Goal: Task Accomplishment & Management: Use online tool/utility

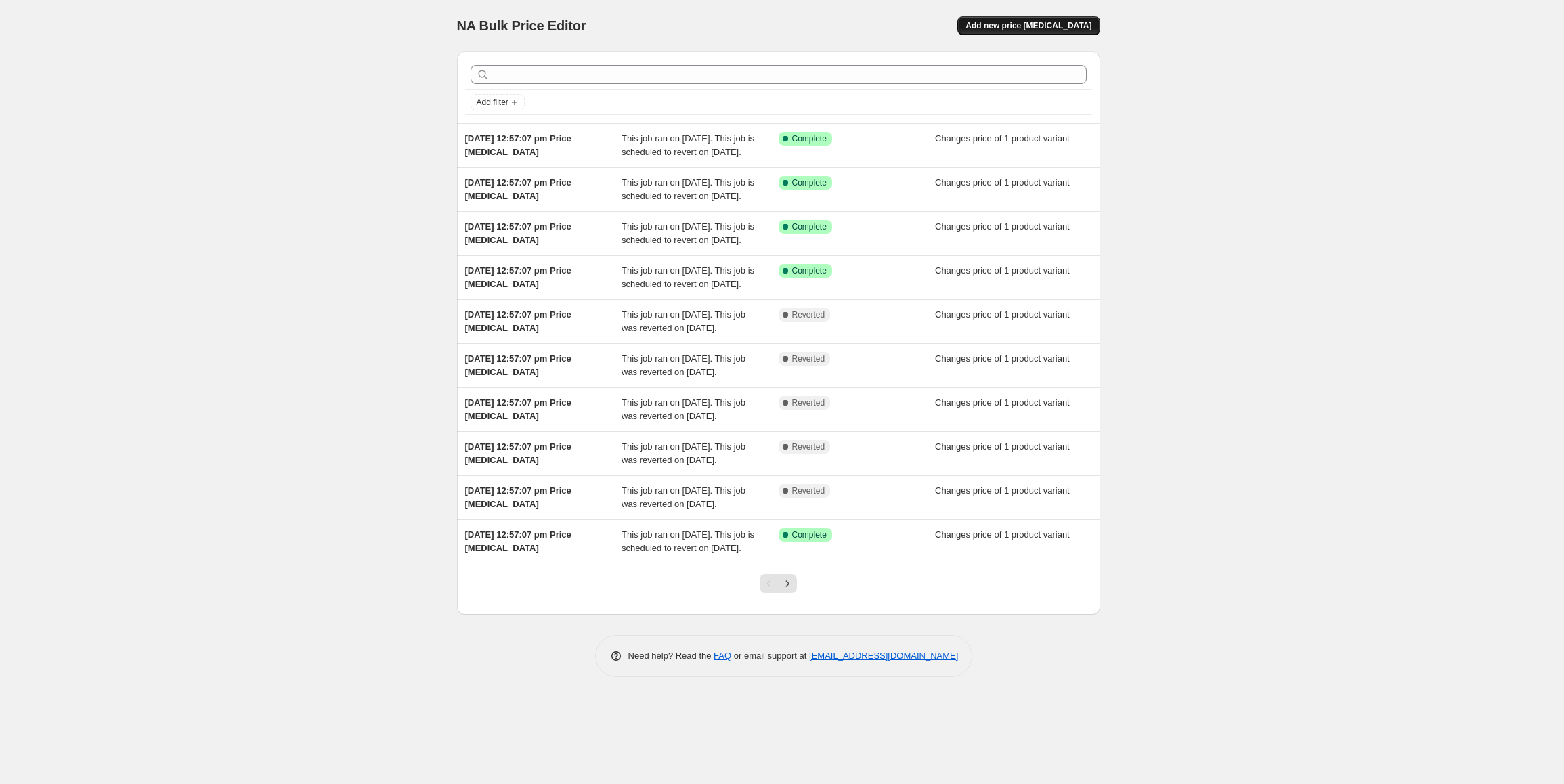
click at [1031, 25] on span "Add new price [MEDICAL_DATA]" at bounding box center [1028, 25] width 126 height 11
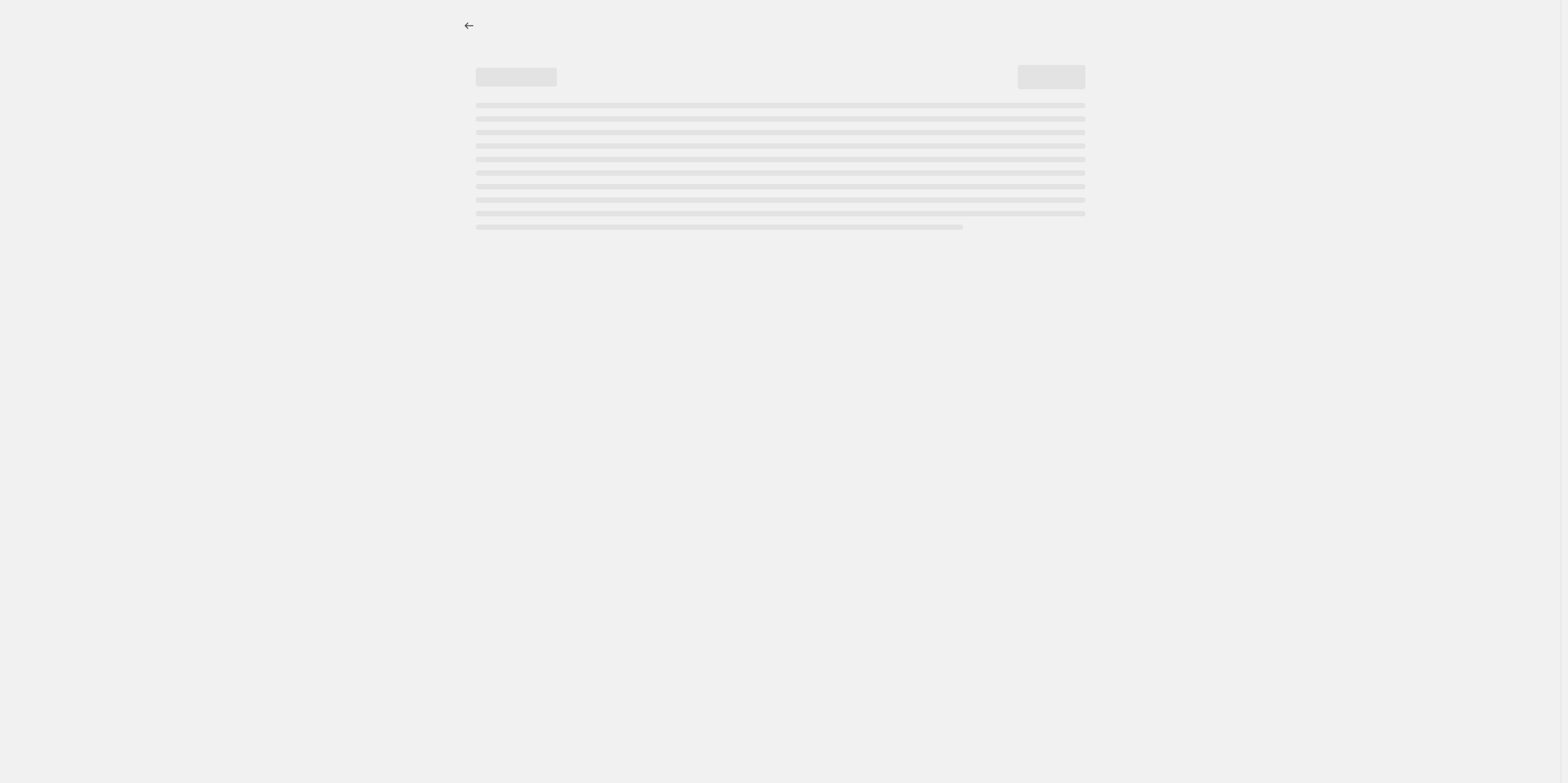
select select "percentage"
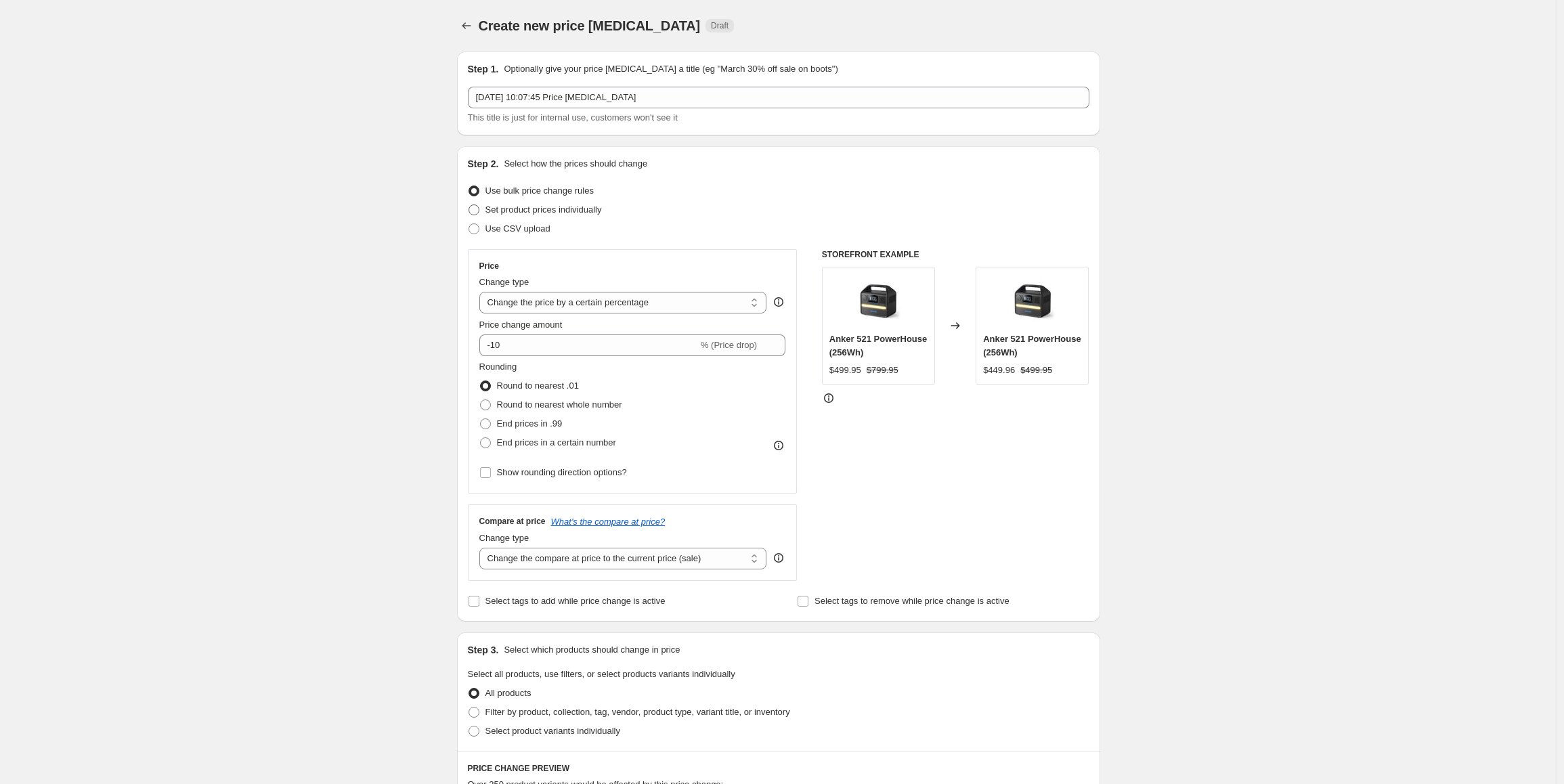
click at [524, 211] on span "Set product prices individually" at bounding box center [544, 210] width 116 height 10
click at [469, 205] on input "Set product prices individually" at bounding box center [469, 205] width 1 height 1
radio input "true"
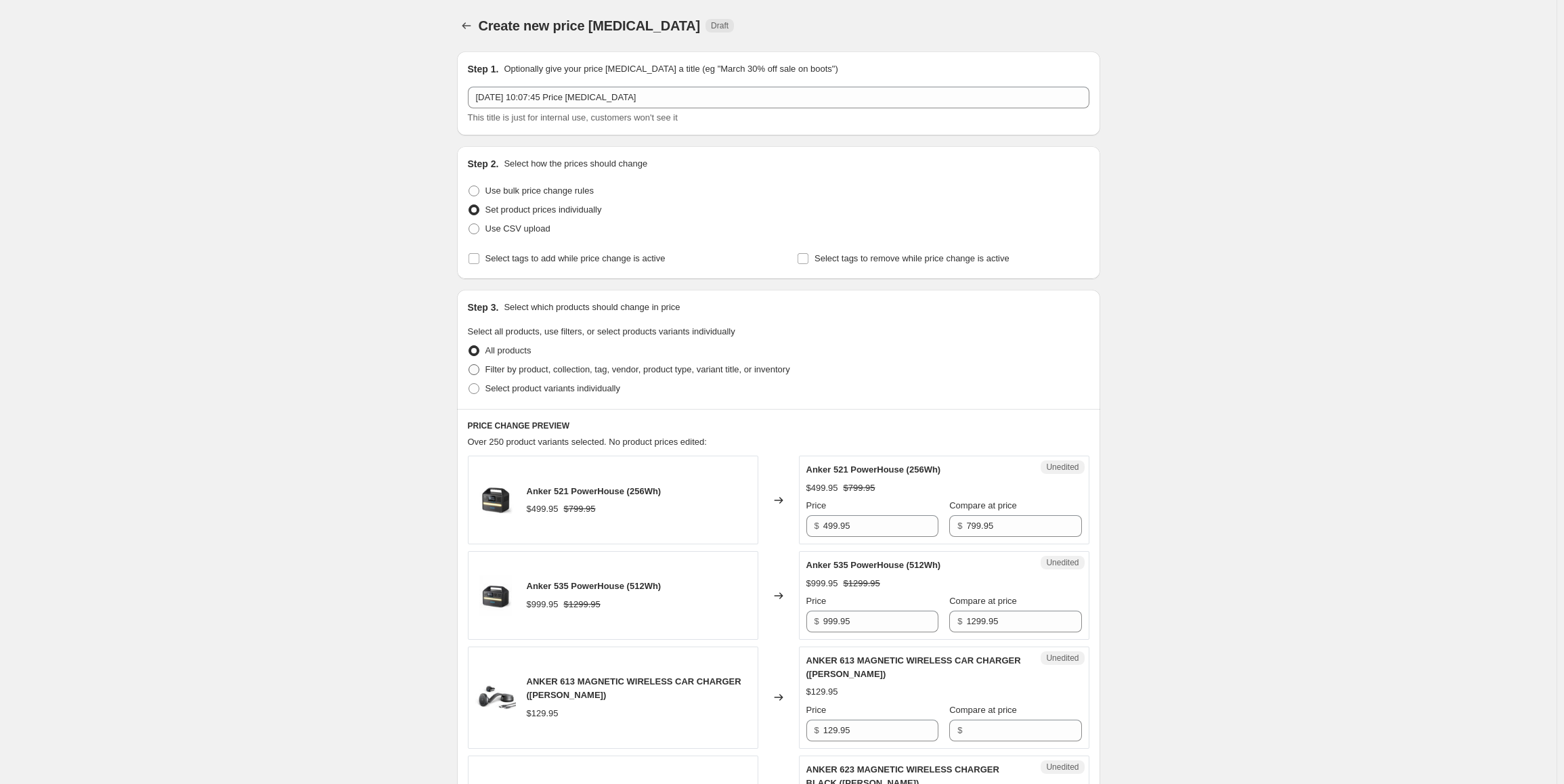
click at [587, 368] on span "Filter by product, collection, tag, vendor, product type, variant title, or inv…" at bounding box center [638, 369] width 304 height 10
click at [469, 365] on input "Filter by product, collection, tag, vendor, product type, variant title, or inv…" at bounding box center [469, 364] width 1 height 1
radio input "true"
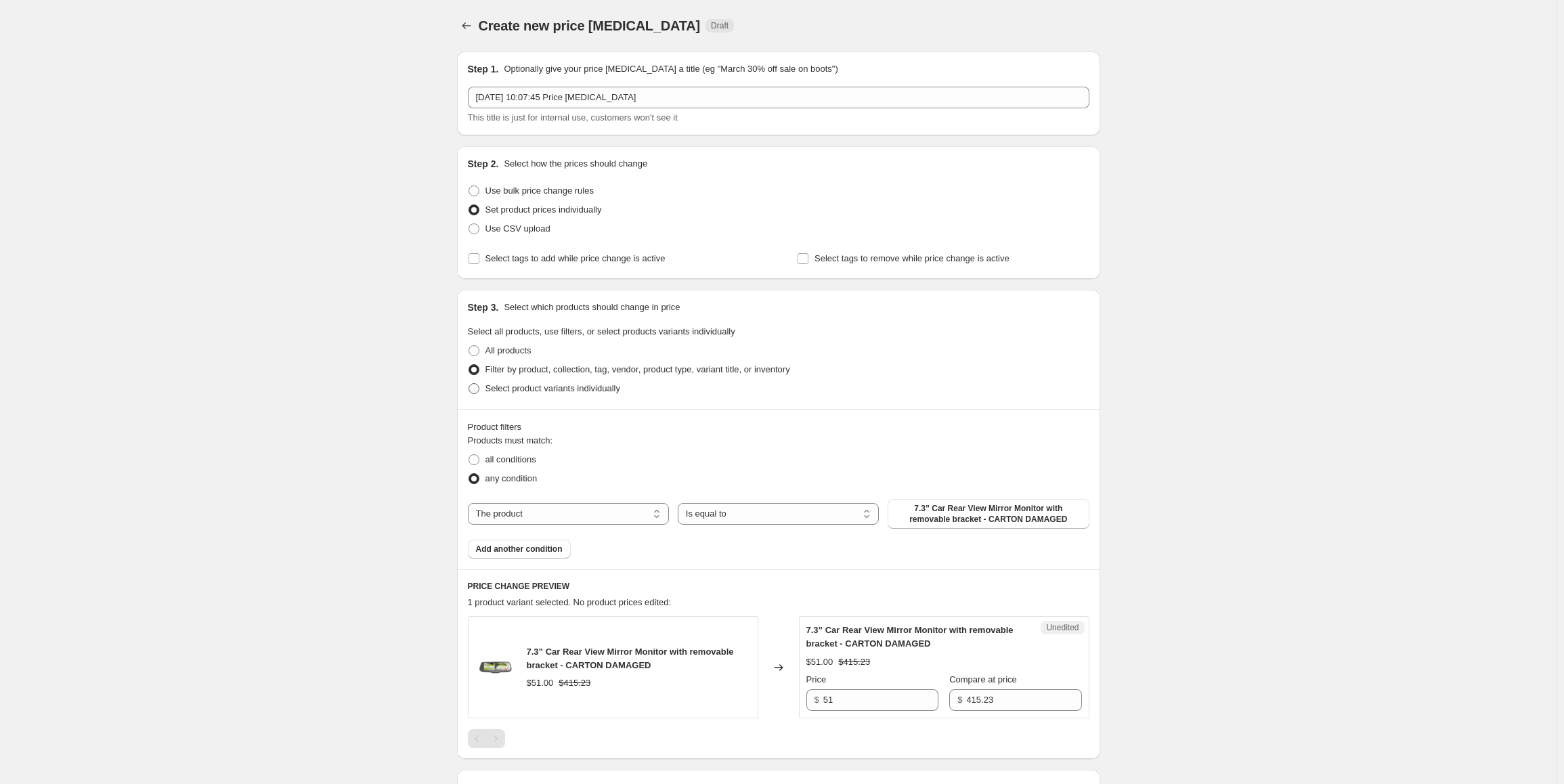
click at [586, 387] on span "Select product variants individually" at bounding box center [553, 388] width 135 height 10
click at [469, 384] on input "Select product variants individually" at bounding box center [469, 383] width 1 height 1
radio input "true"
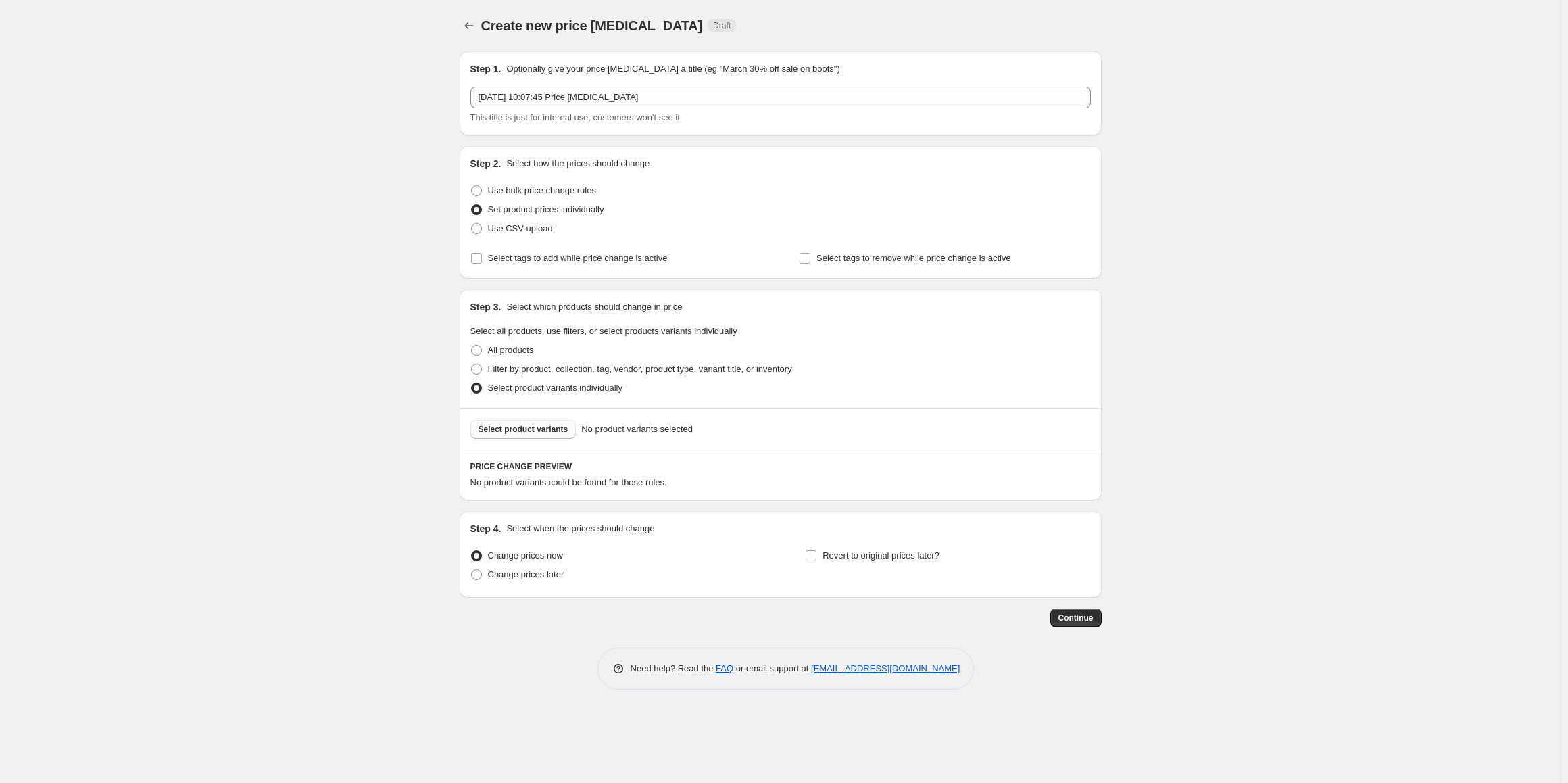
click at [520, 432] on span "Select product variants" at bounding box center [523, 429] width 90 height 11
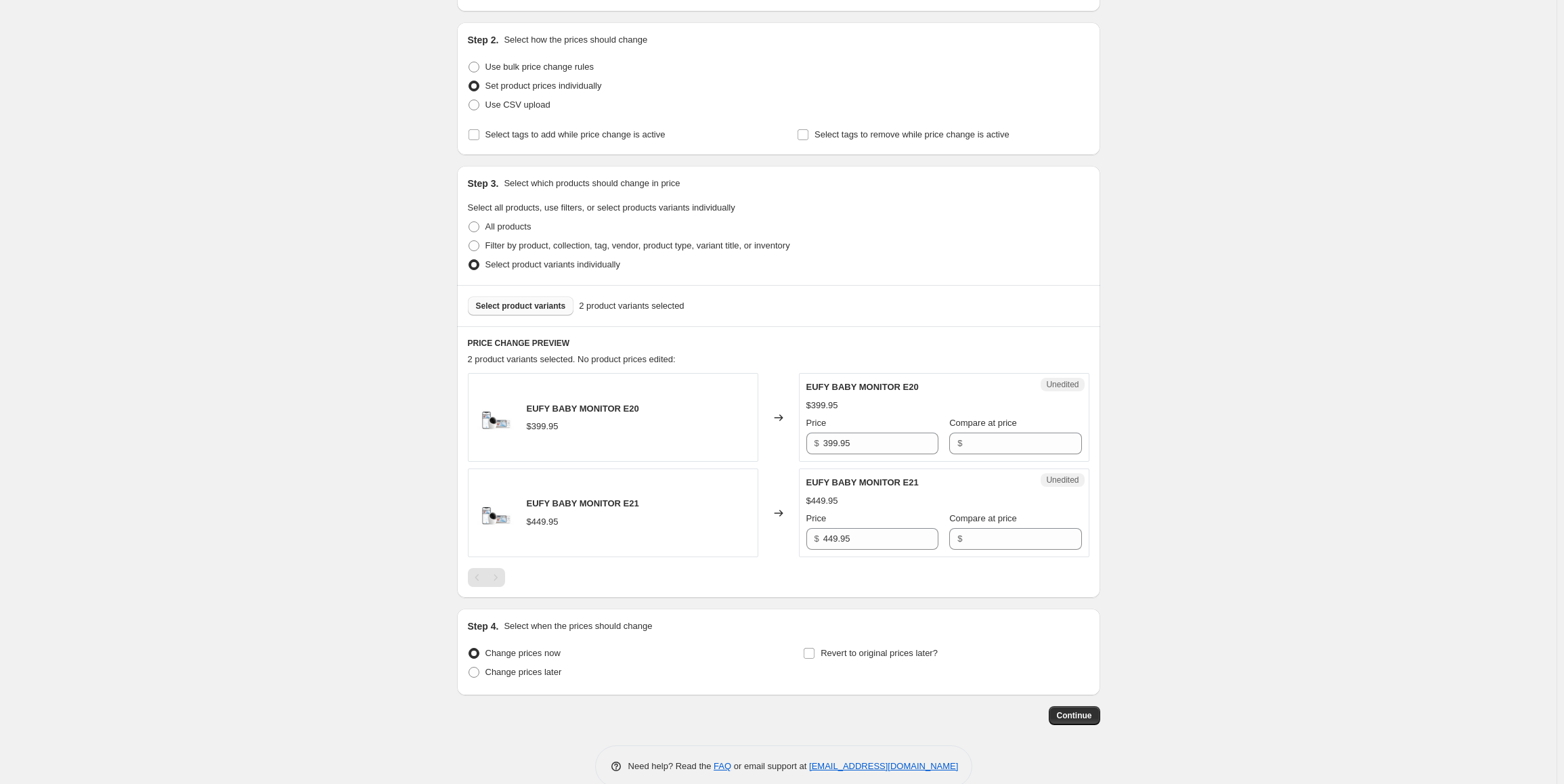
scroll to position [136, 0]
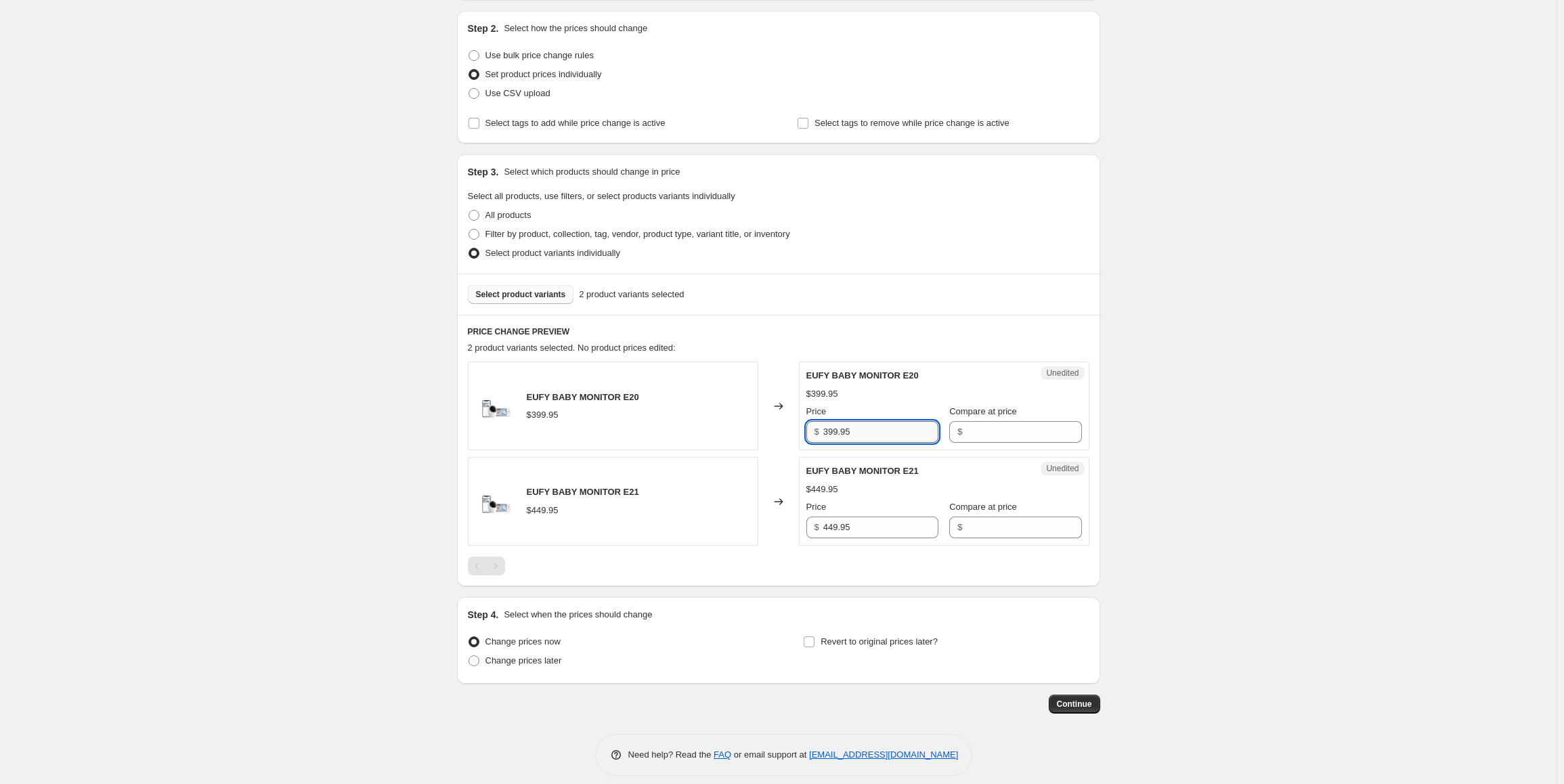
click at [898, 433] on input "399.95" at bounding box center [881, 432] width 115 height 22
click at [1015, 432] on input "Compare at price" at bounding box center [1024, 432] width 115 height 22
paste input "399.95"
type input "399.95"
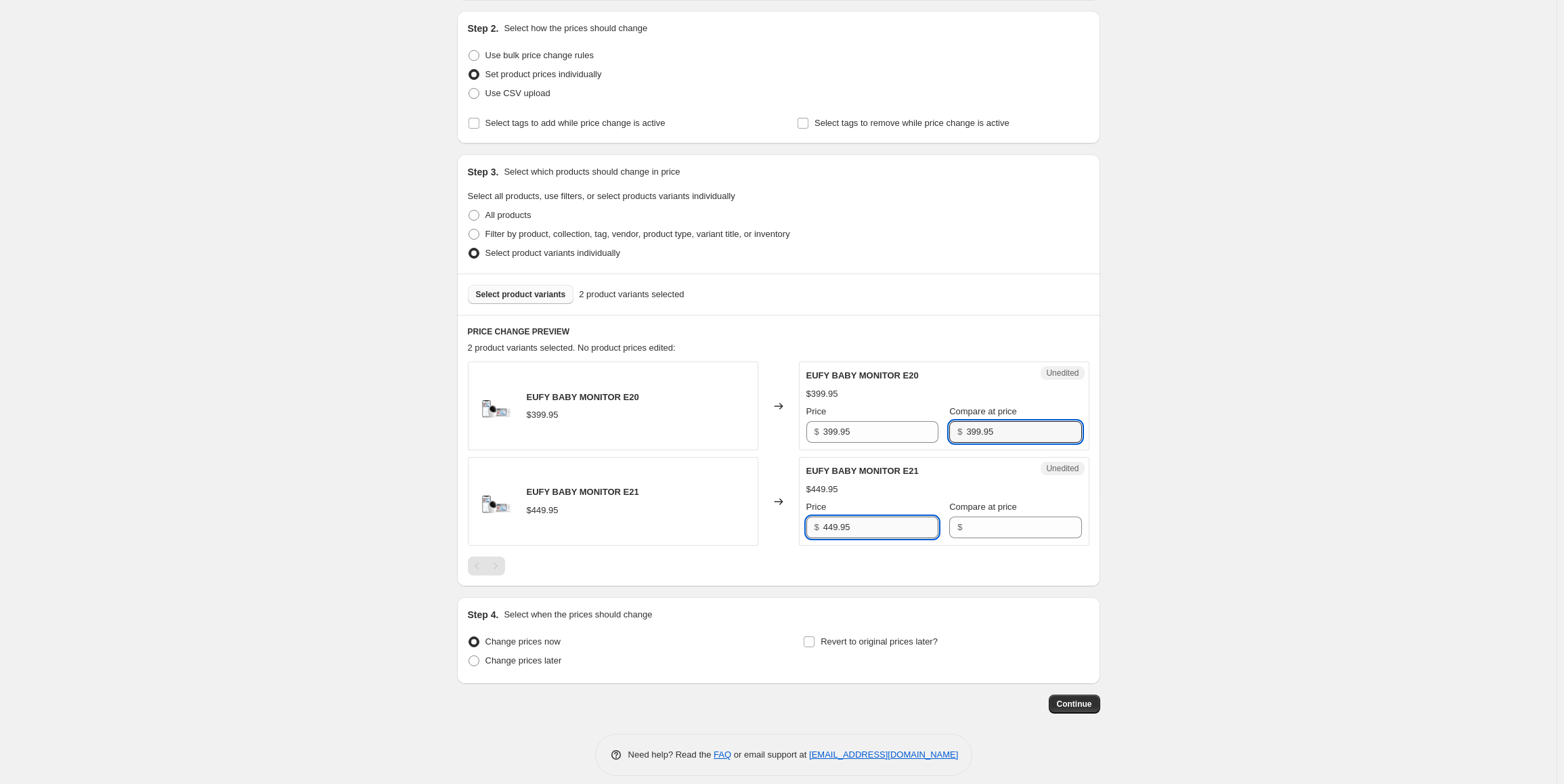
click at [883, 525] on input "449.95" at bounding box center [881, 527] width 115 height 22
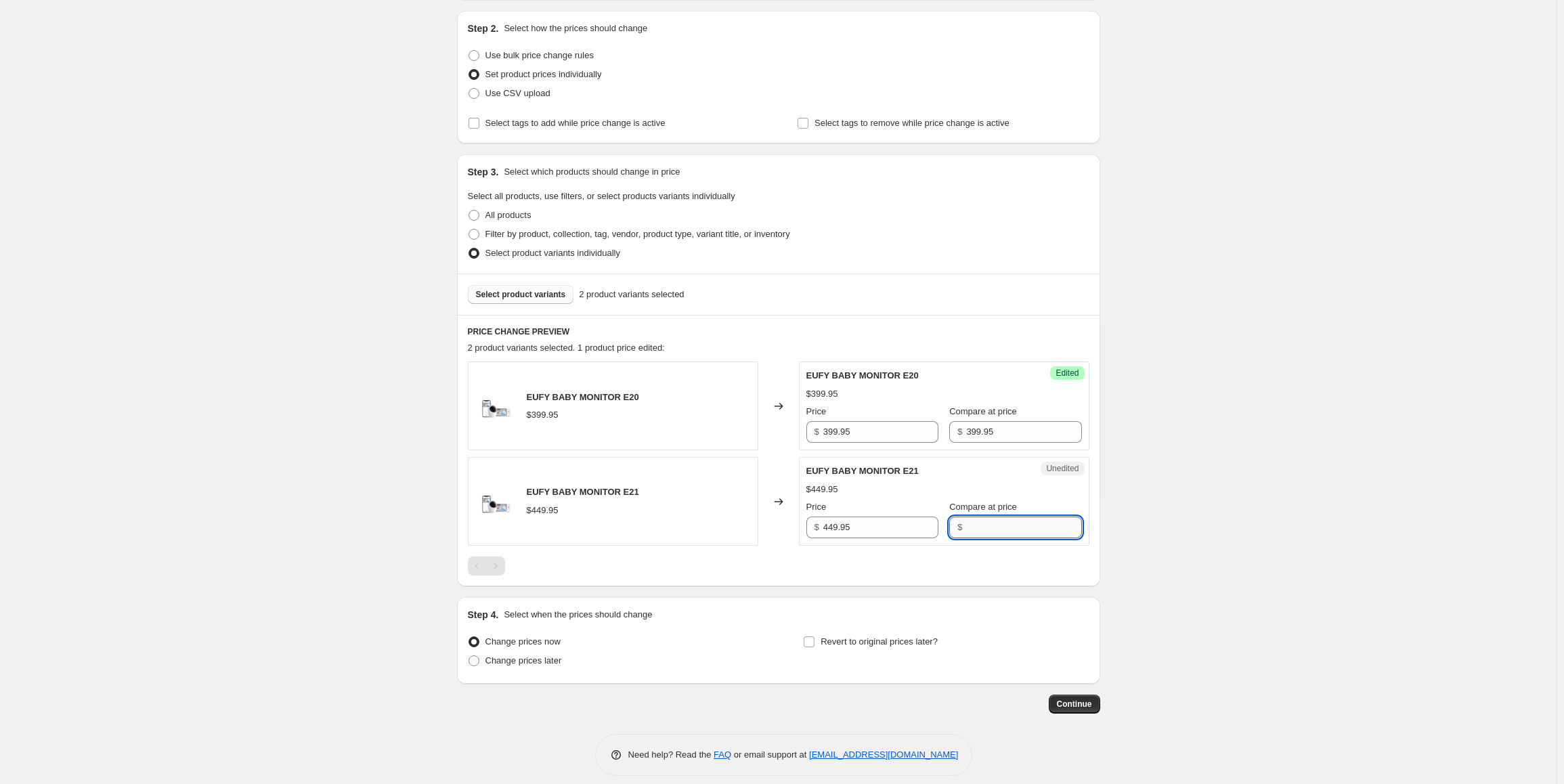
click at [1001, 531] on input "Compare at price" at bounding box center [1024, 527] width 115 height 22
paste input "449.95"
type input "449.95"
click at [978, 433] on input "399.95" at bounding box center [1024, 432] width 115 height 22
paste input "text"
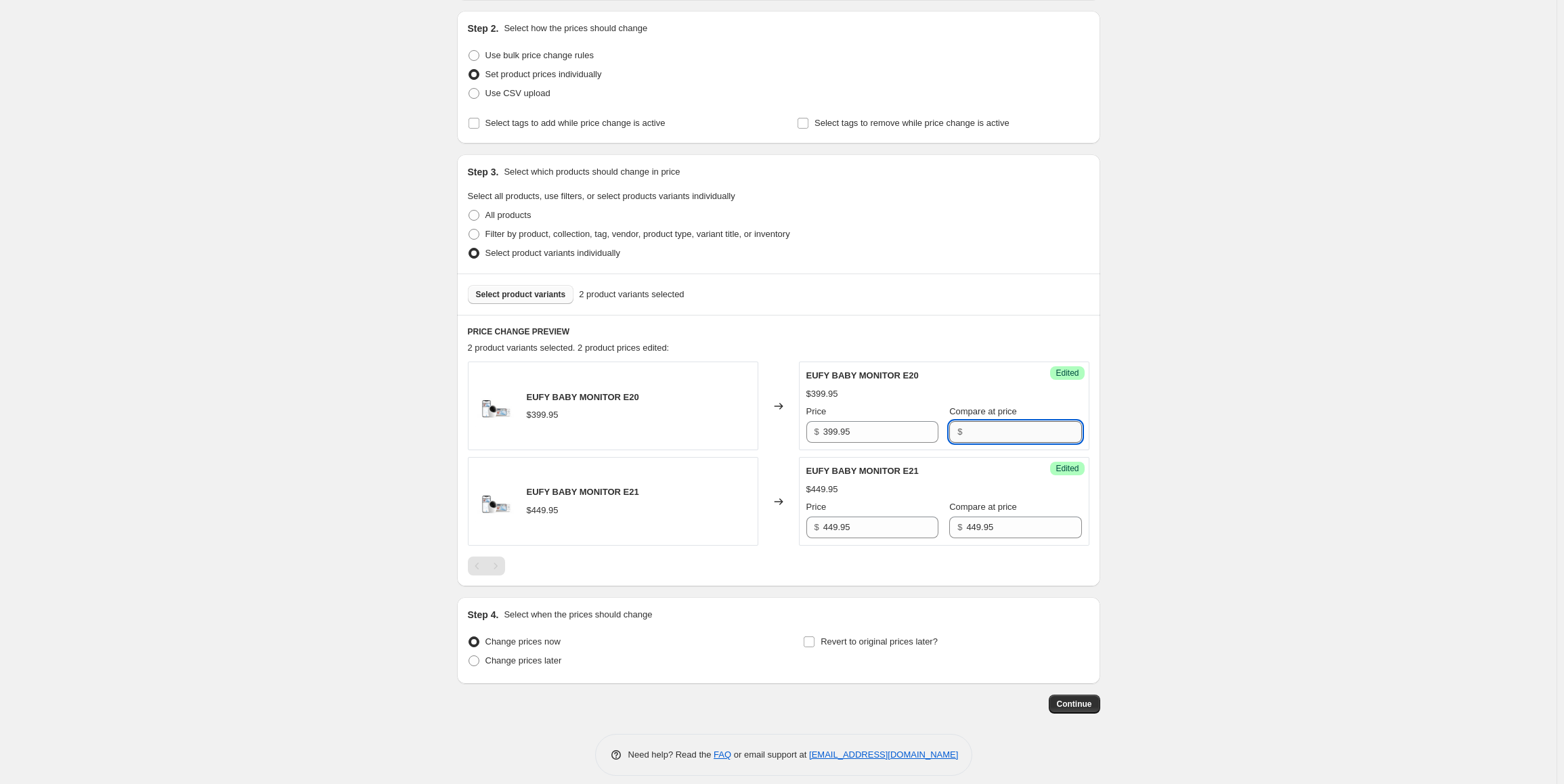
click at [1010, 434] on input "Compare at price" at bounding box center [1024, 432] width 115 height 22
paste input "text"
click at [1022, 438] on input "Compare at price" at bounding box center [1024, 432] width 115 height 22
paste input "$349.95"
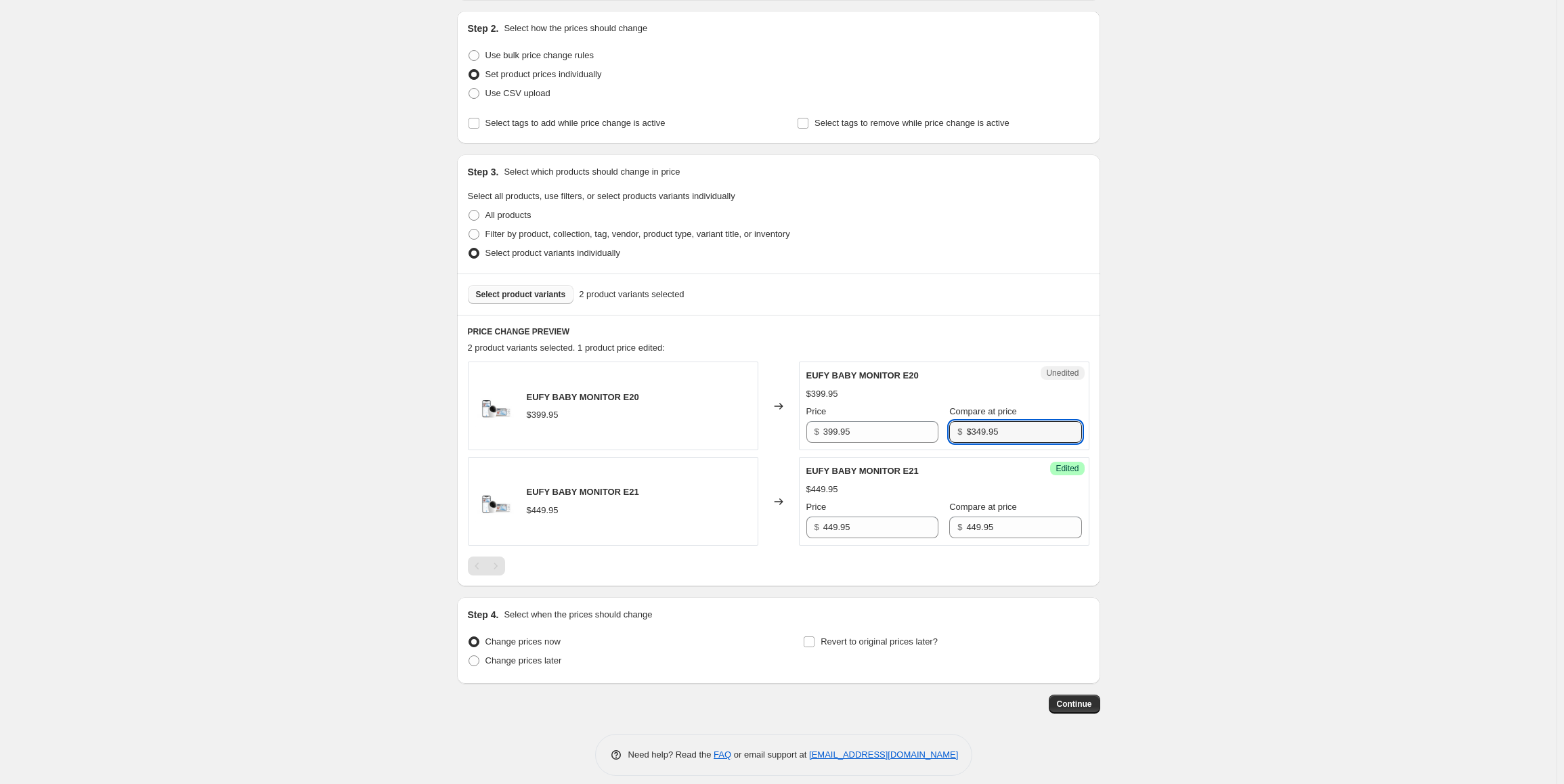
type input "$349.95"
click at [1174, 427] on div "Create new price change job. This page is ready Create new price change job Dra…" at bounding box center [778, 330] width 1557 height 932
click at [992, 437] on input "Compare at price" at bounding box center [1024, 432] width 115 height 22
paste input "$349.95"
drag, startPoint x: 959, startPoint y: 434, endPoint x: 950, endPoint y: 434, distance: 9.0
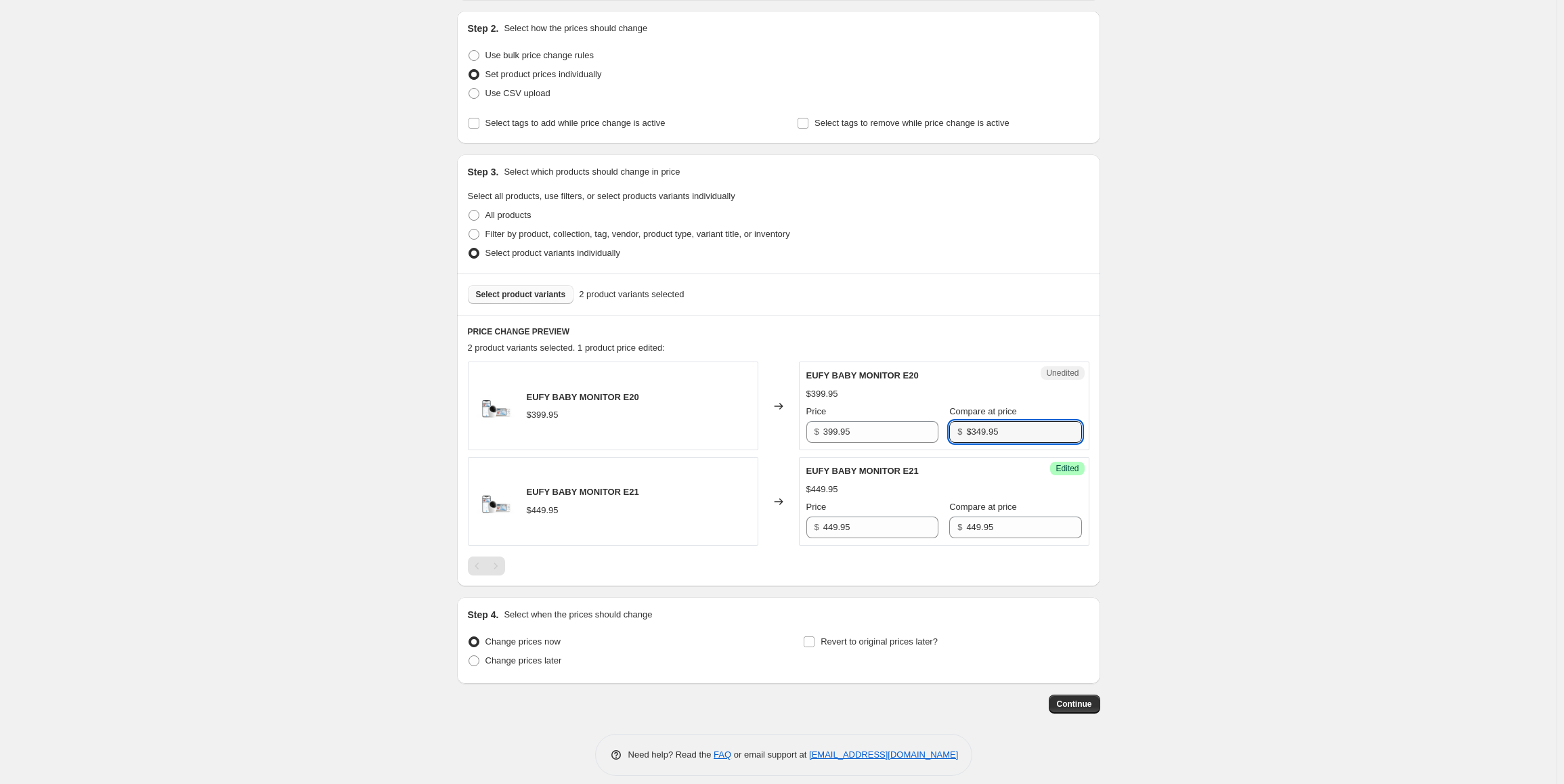
click at [950, 434] on div "$ $349.95" at bounding box center [1015, 432] width 132 height 22
type input "349.95"
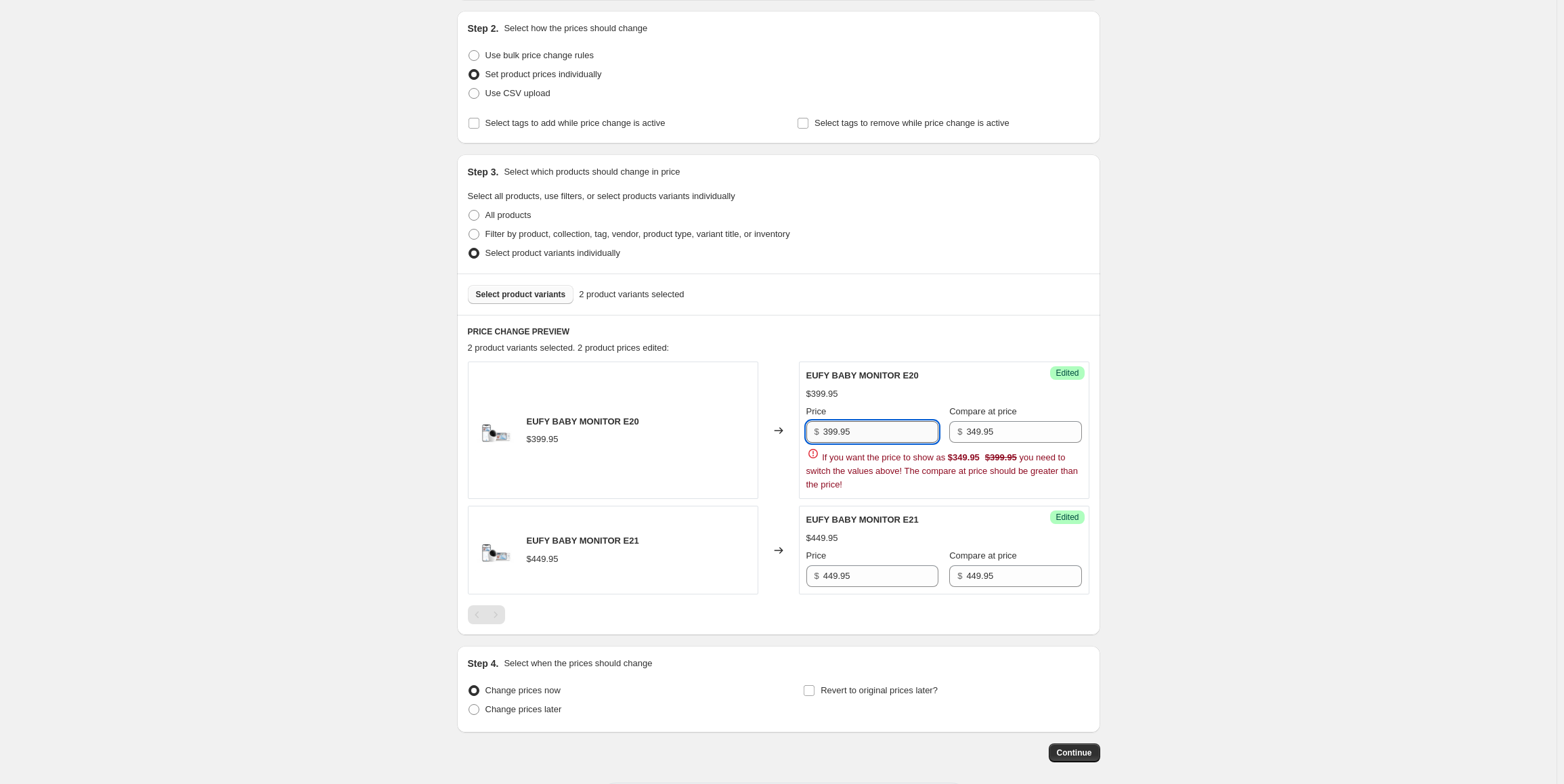
drag, startPoint x: 883, startPoint y: 430, endPoint x: 832, endPoint y: 435, distance: 51.2
click at [832, 435] on input "399.95" at bounding box center [881, 432] width 115 height 22
type input "314.96"
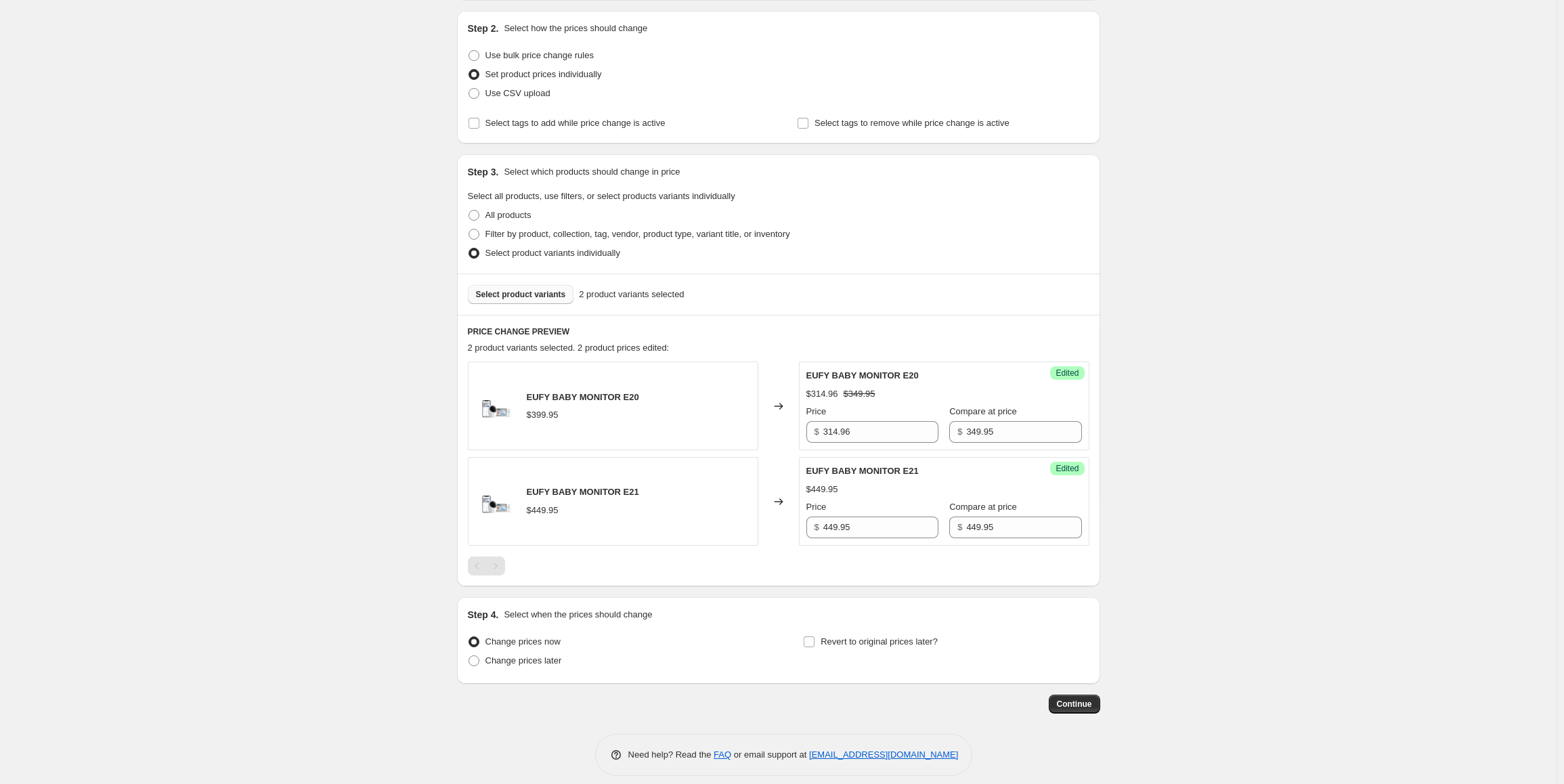
click at [1285, 399] on div "Create new price change job. This page is ready Create new price change job Dra…" at bounding box center [778, 330] width 1557 height 932
click at [893, 529] on input "449.95" at bounding box center [881, 527] width 115 height 22
type input "359.96"
click at [830, 640] on span "Revert to original prices later?" at bounding box center [879, 641] width 117 height 10
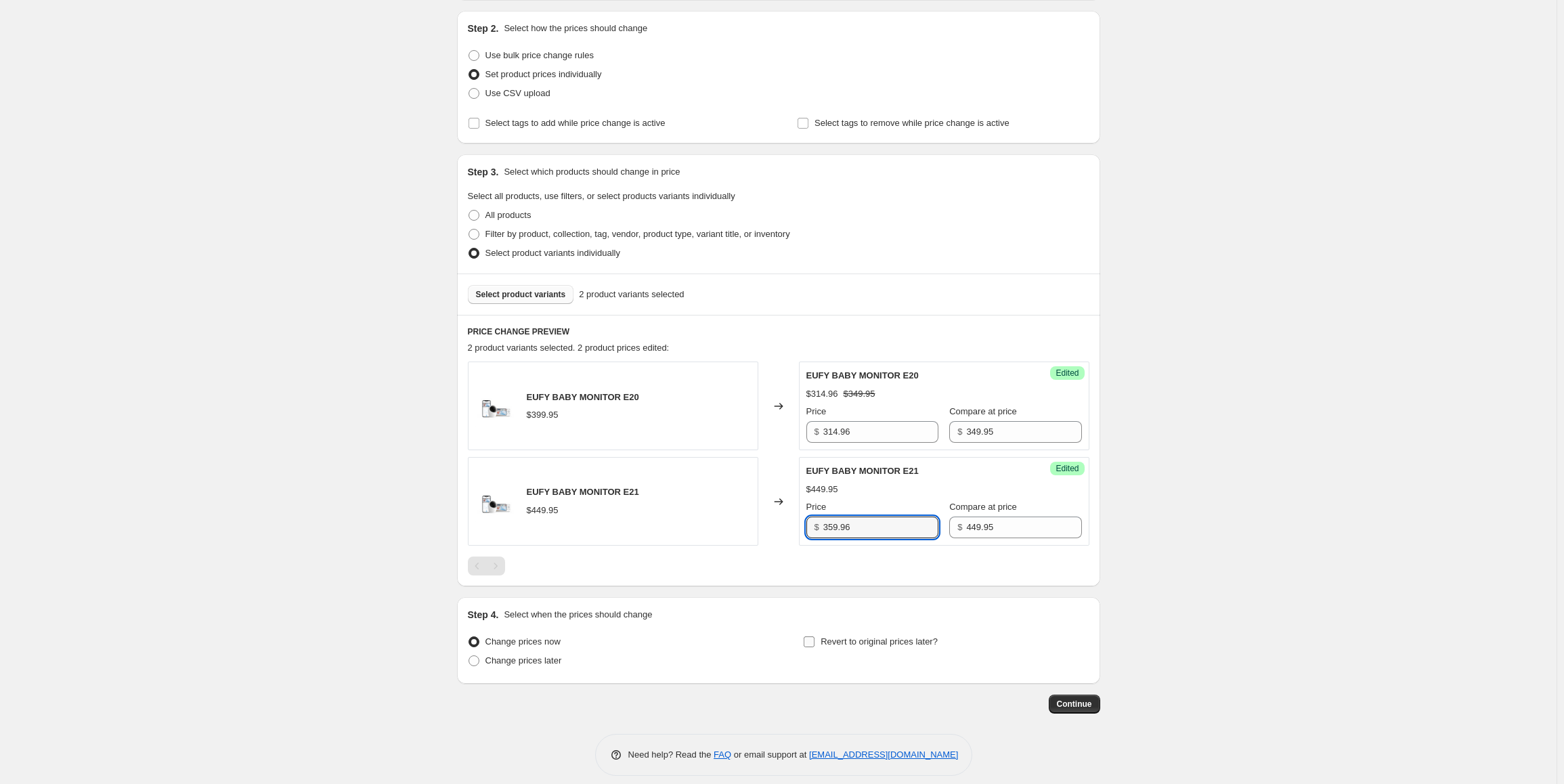
click at [814, 640] on input "Revert to original prices later?" at bounding box center [809, 641] width 11 height 11
checkbox input "true"
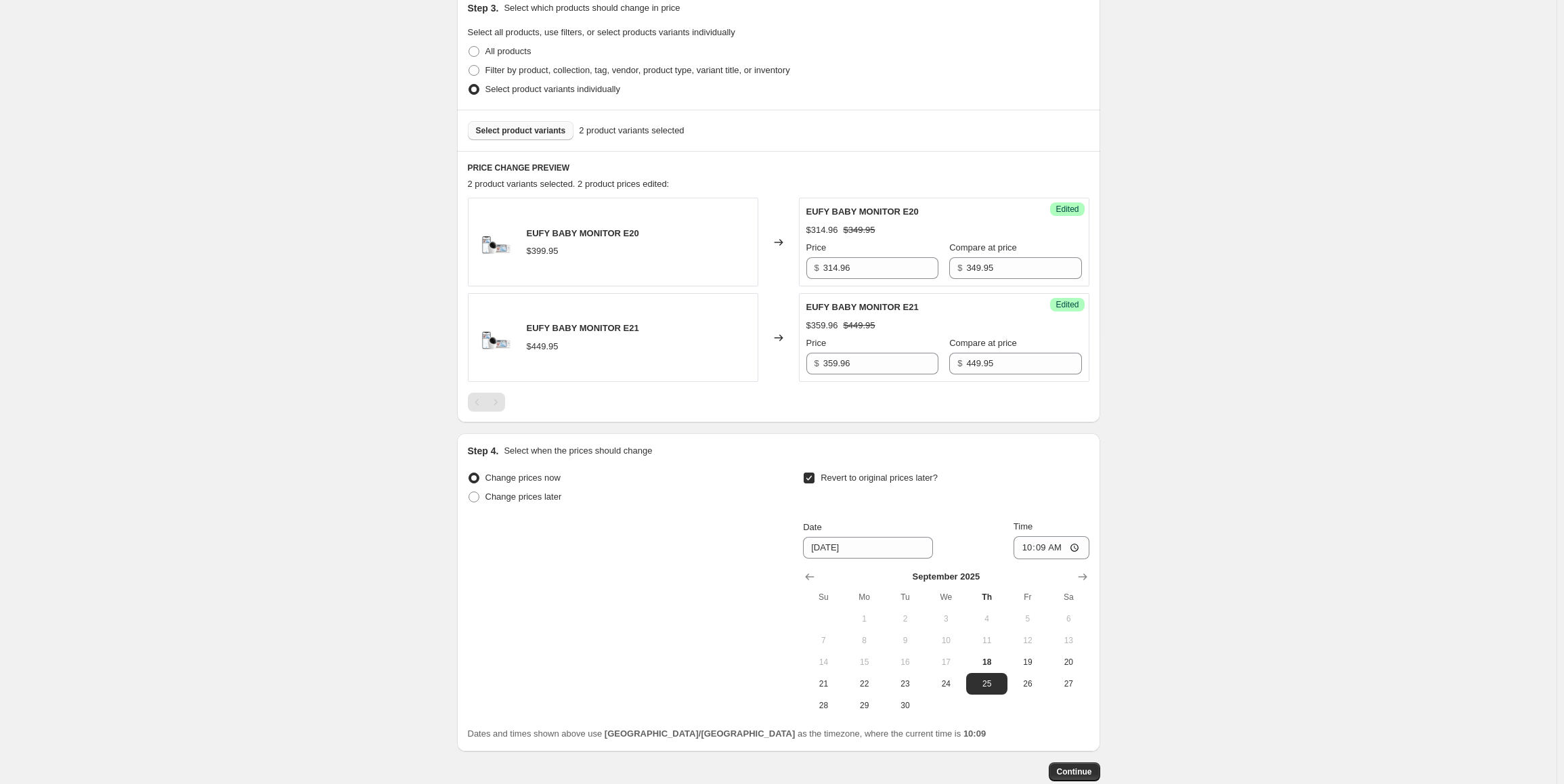
scroll to position [338, 0]
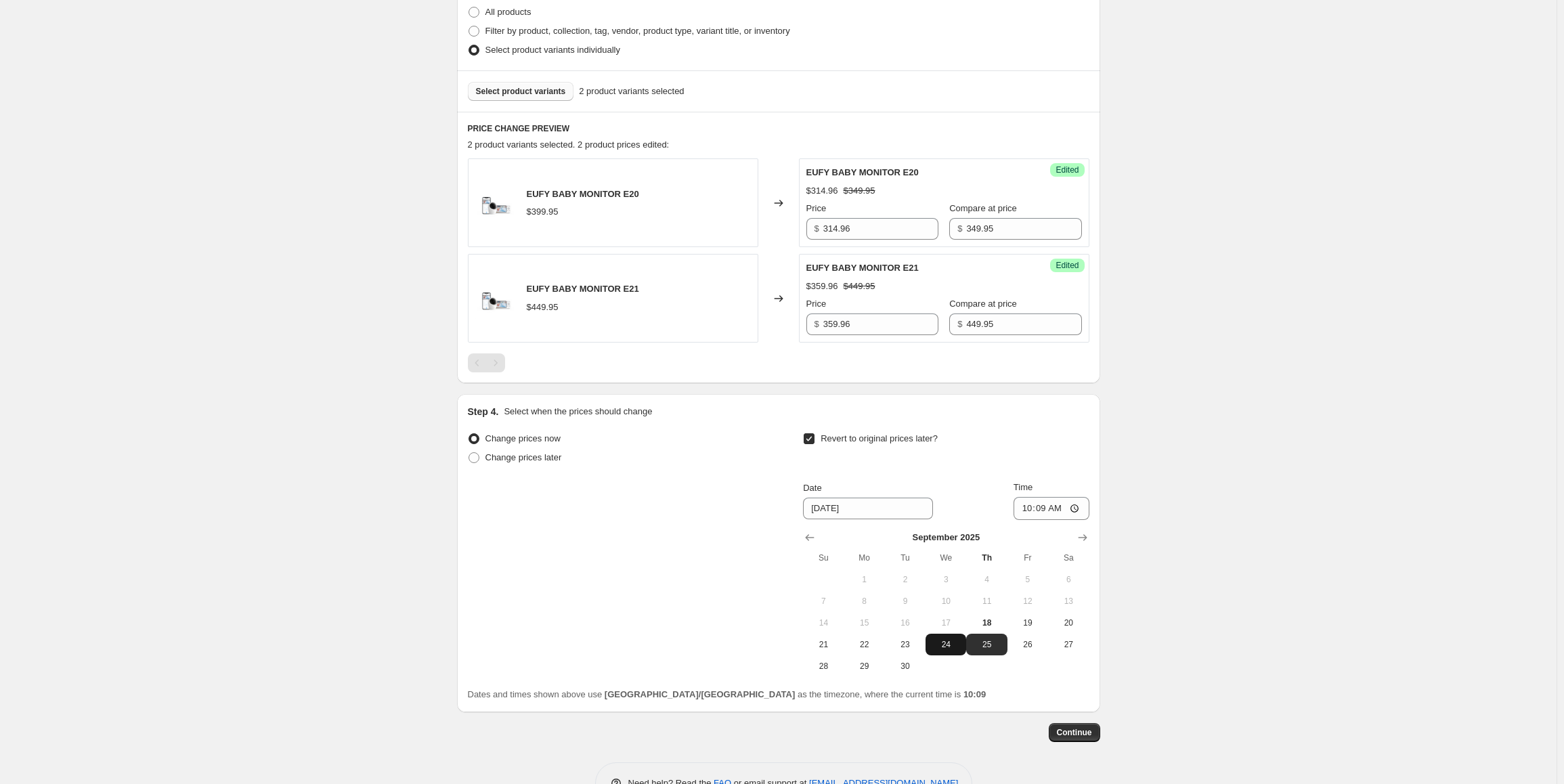
click at [956, 651] on button "24" at bounding box center [946, 645] width 41 height 22
type input "9/24/2025"
click at [1028, 507] on input "10:09" at bounding box center [1052, 508] width 76 height 23
type input "23:59"
click at [1267, 551] on div "Create new price change job. This page is ready Create new price change job Dra…" at bounding box center [778, 243] width 1557 height 1163
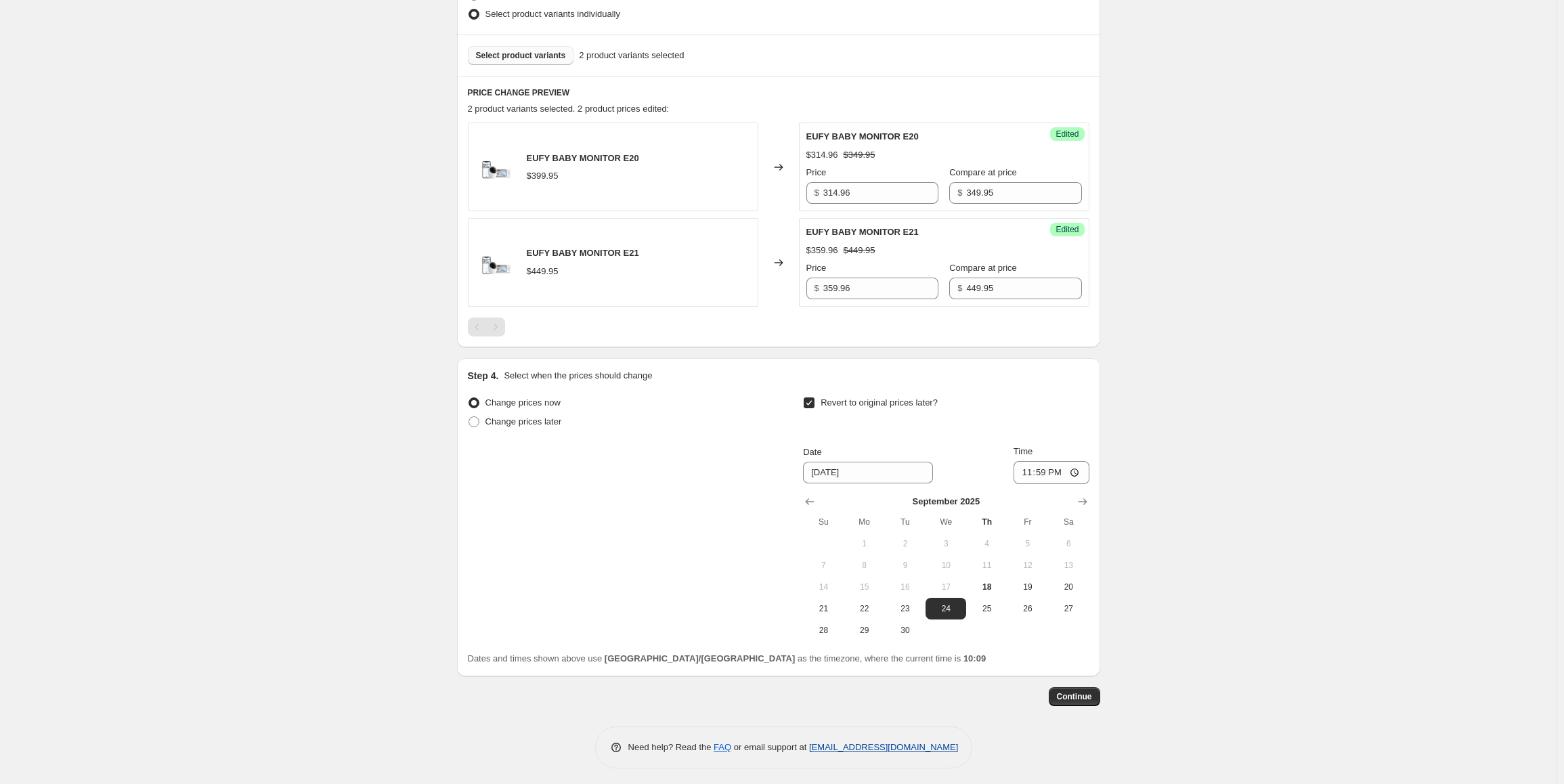
scroll to position [379, 0]
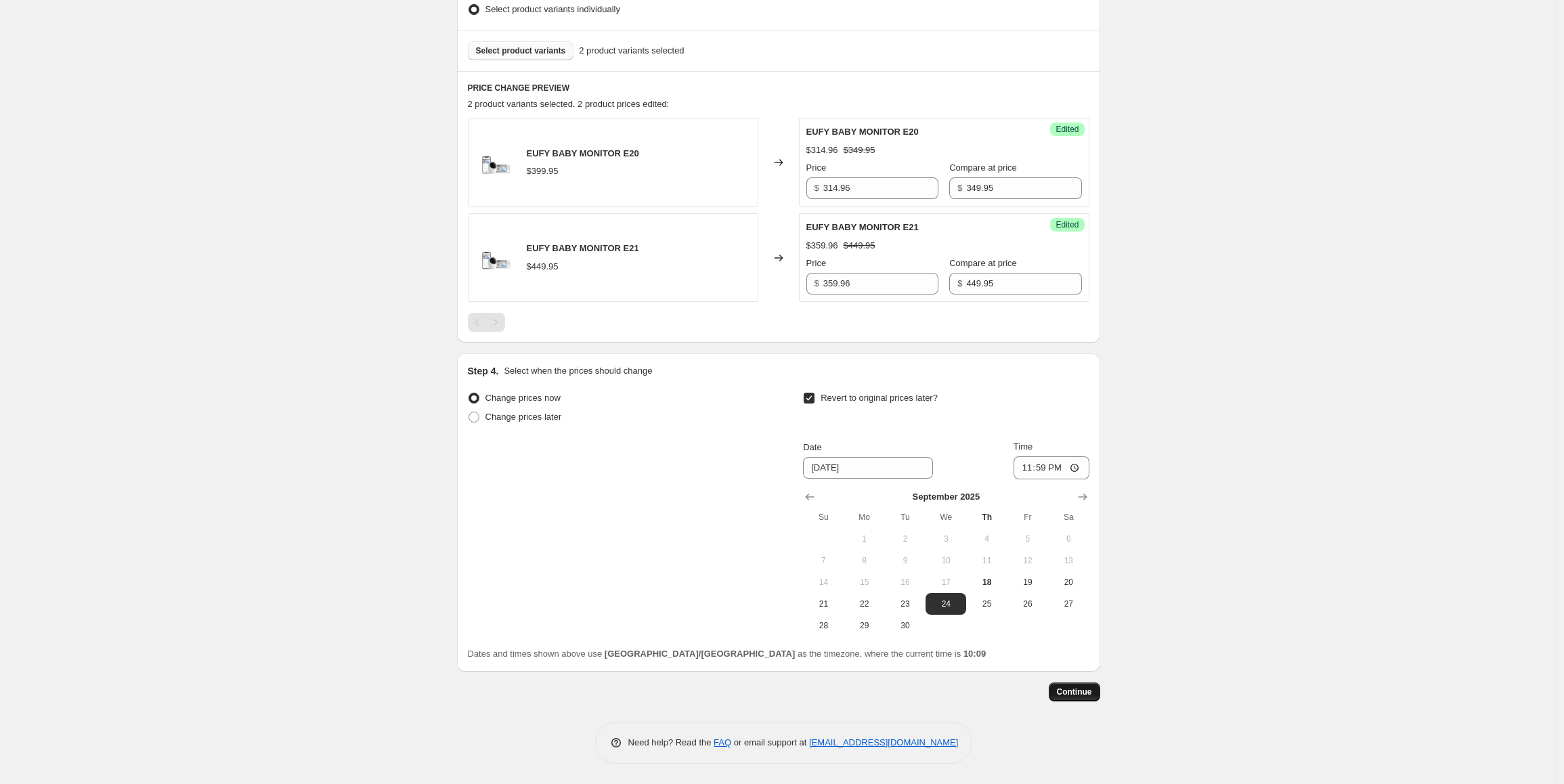
click at [1081, 696] on span "Continue" at bounding box center [1074, 691] width 35 height 11
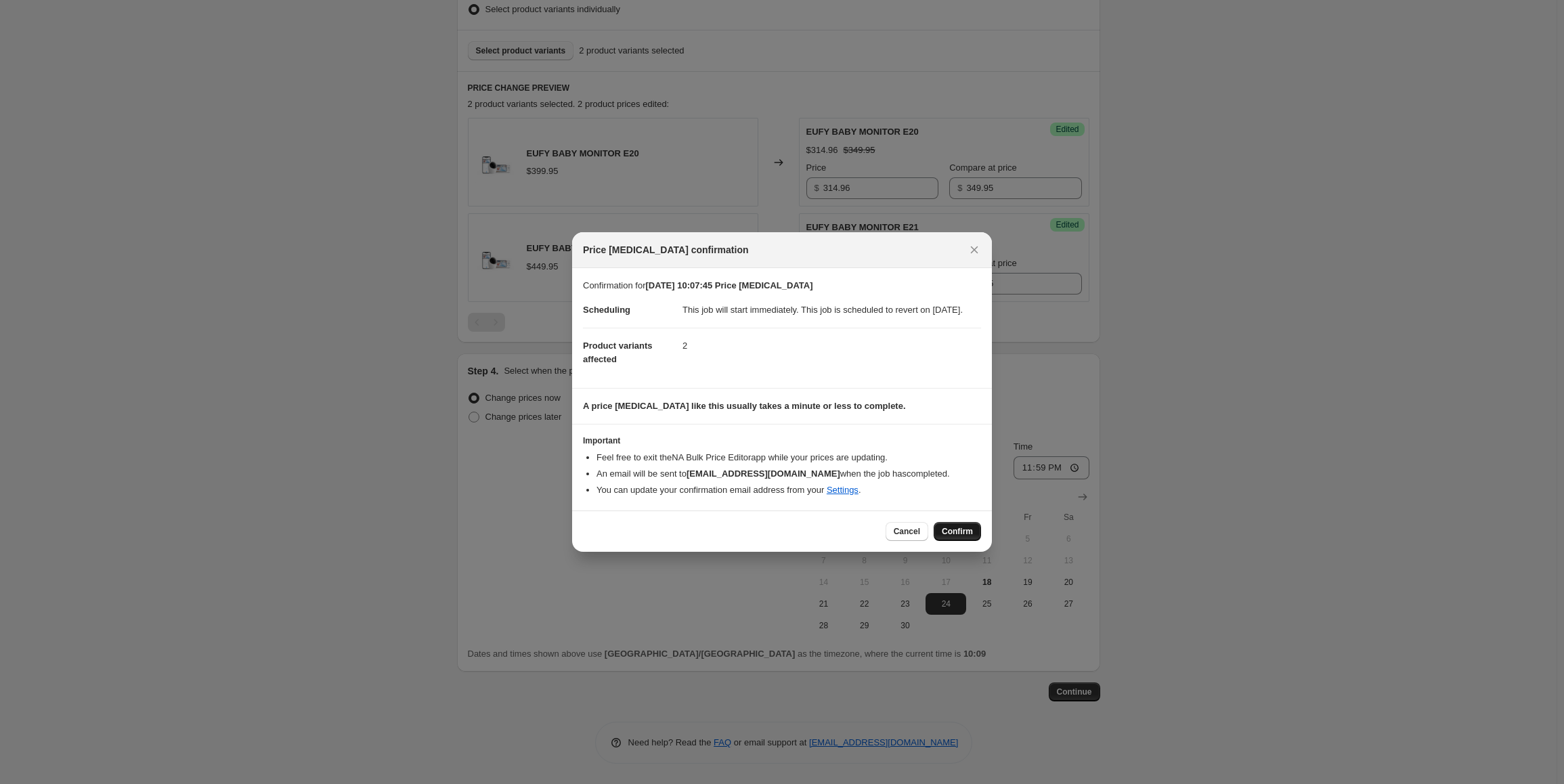
click at [944, 537] on span "Confirm" at bounding box center [957, 531] width 31 height 11
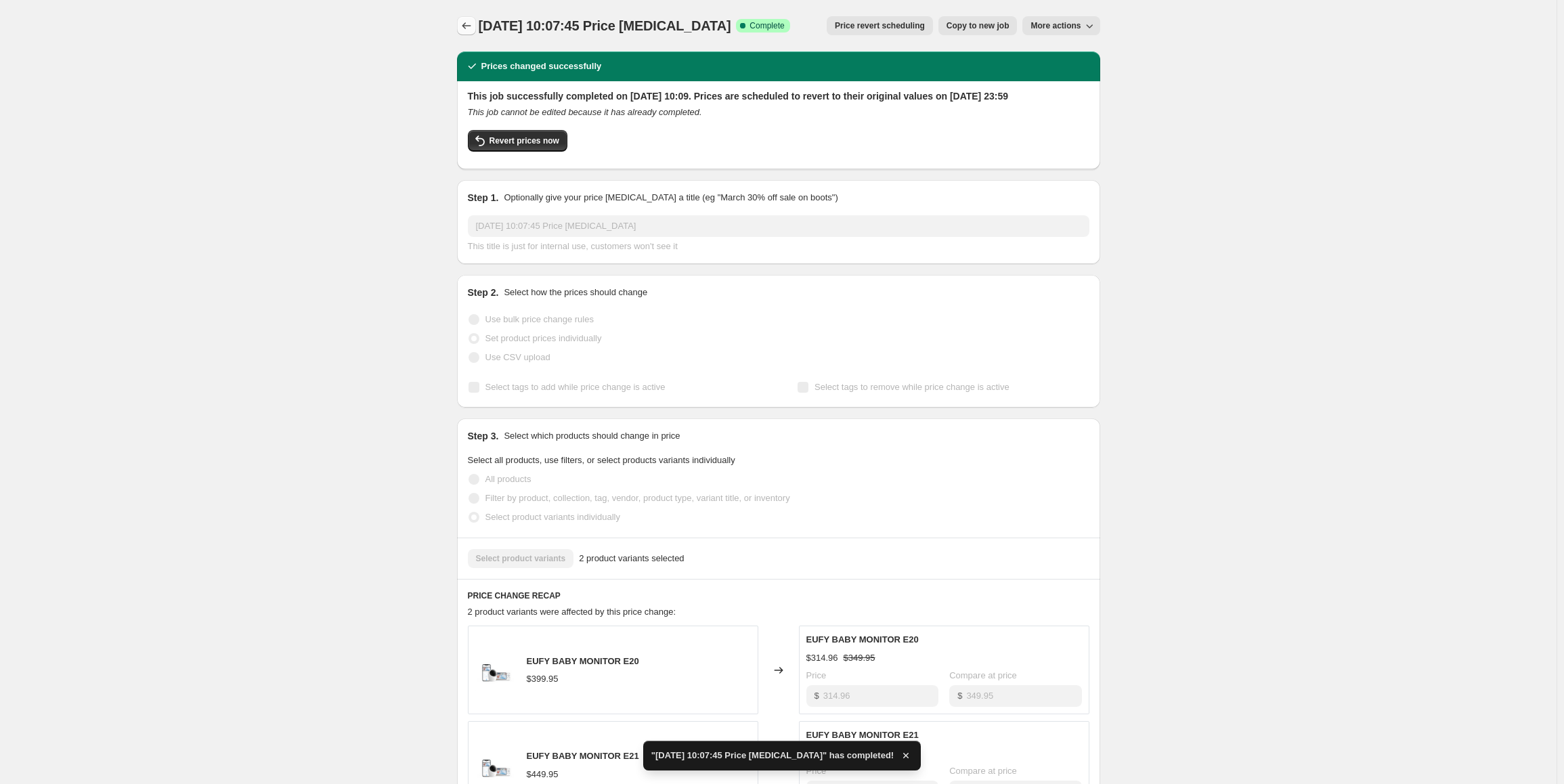
click at [467, 30] on icon "Price change jobs" at bounding box center [466, 25] width 14 height 14
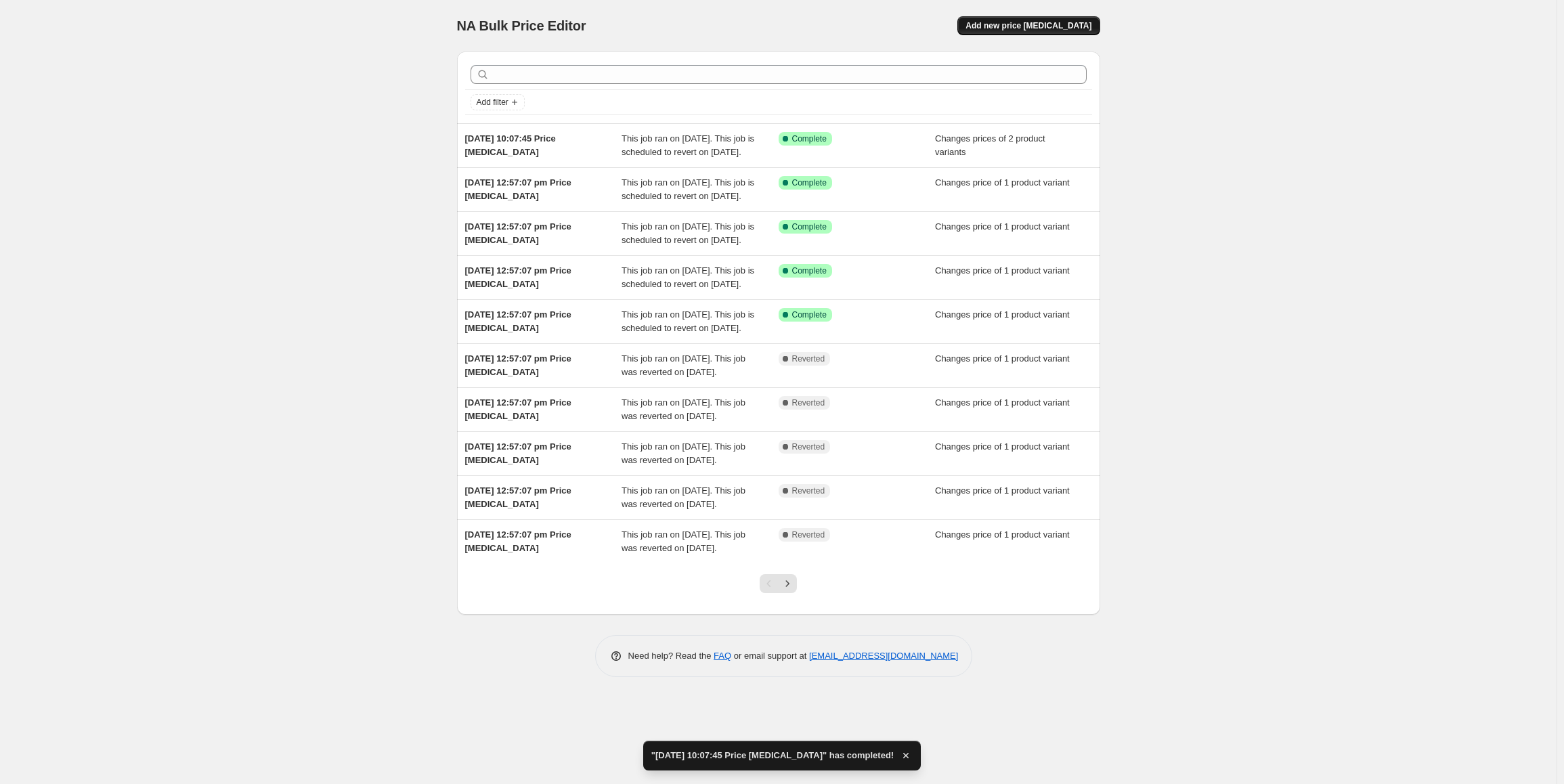
click at [1036, 19] on button "Add new price change job" at bounding box center [1028, 26] width 142 height 19
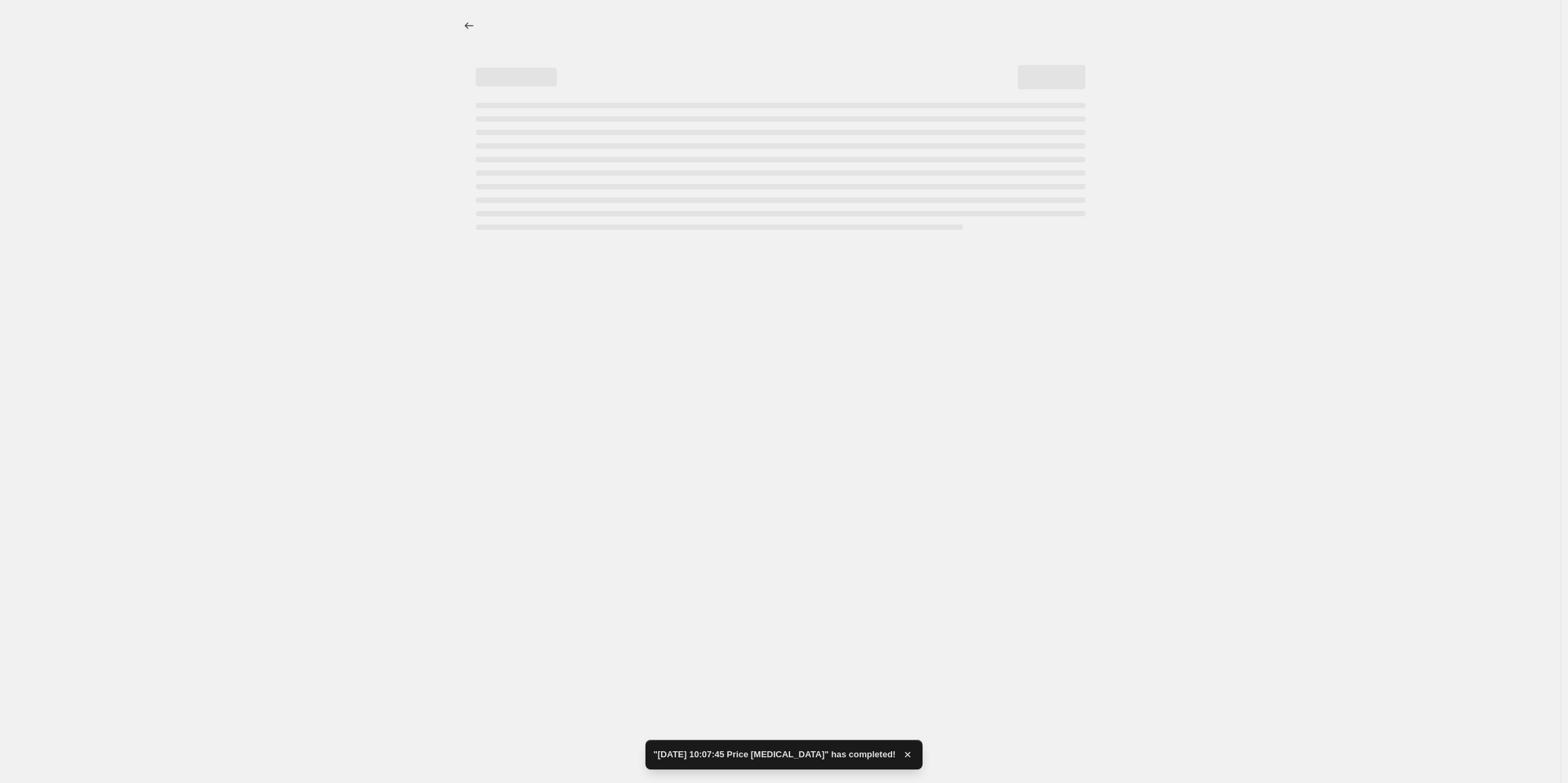
select select "percentage"
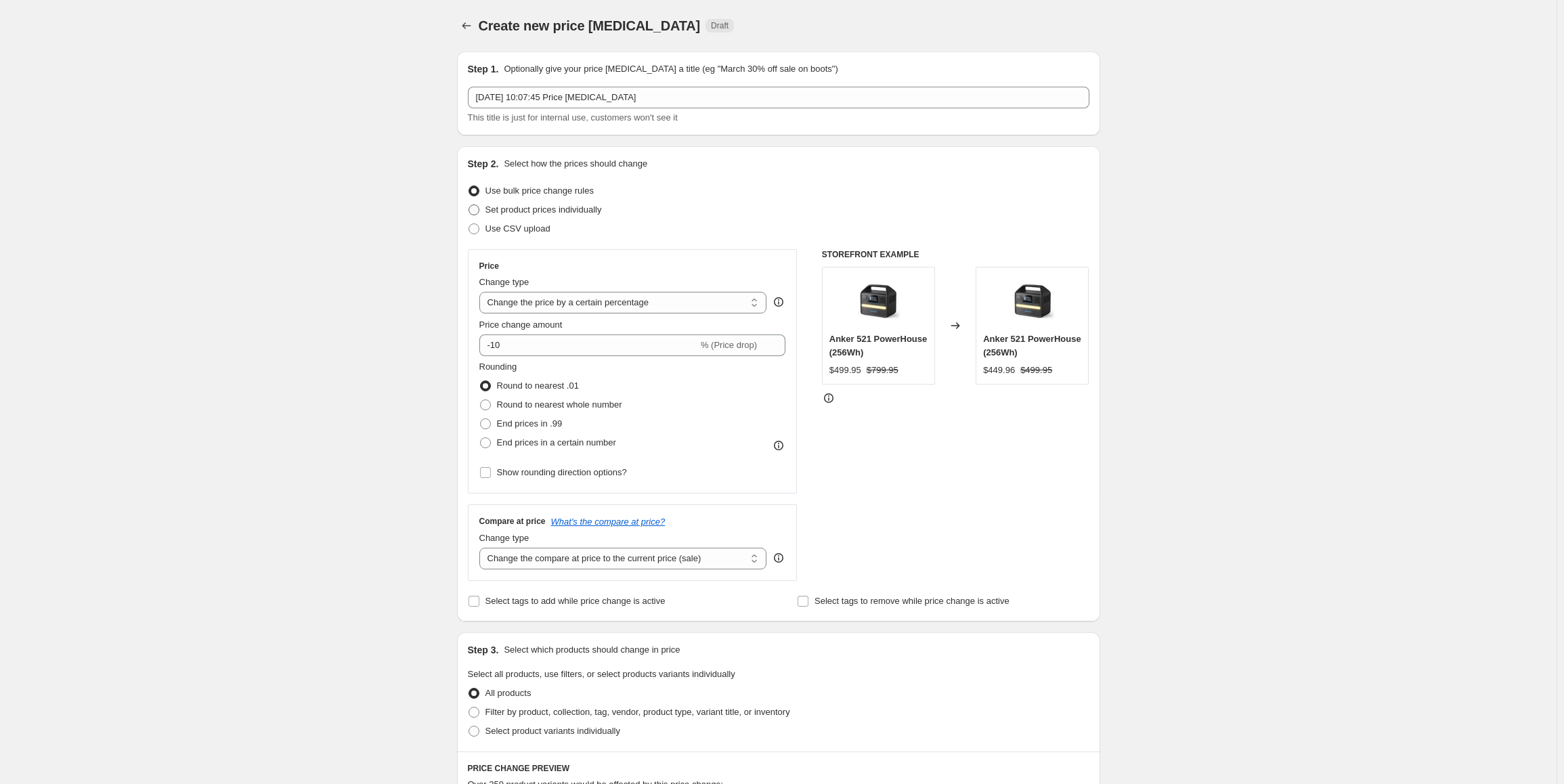
click at [546, 210] on span "Set product prices individually" at bounding box center [544, 210] width 116 height 10
click at [469, 205] on input "Set product prices individually" at bounding box center [469, 205] width 1 height 1
radio input "true"
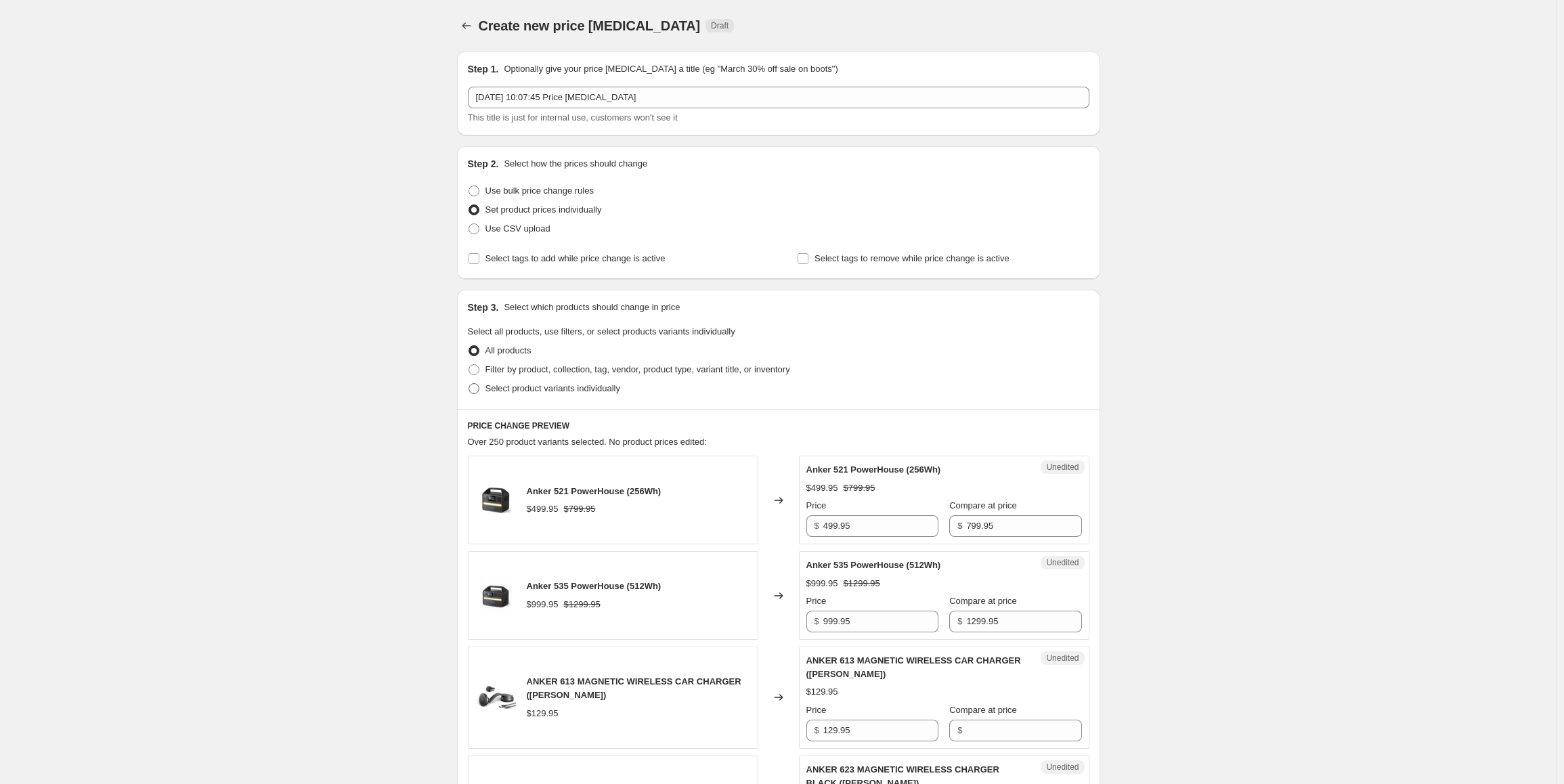
click at [564, 386] on span "Select product variants individually" at bounding box center [553, 388] width 135 height 10
click at [469, 384] on input "Select product variants individually" at bounding box center [469, 383] width 1 height 1
radio input "true"
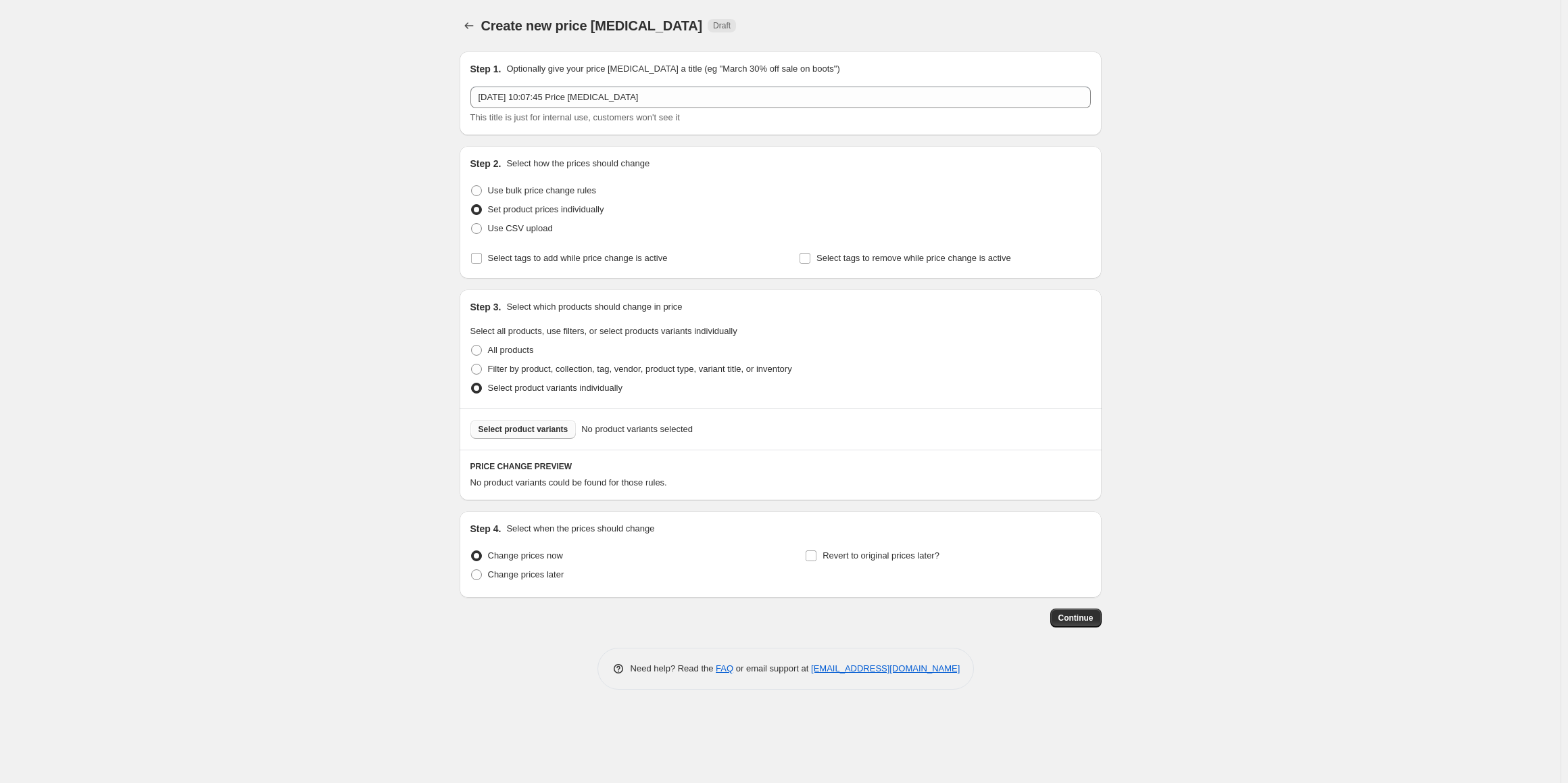
click at [561, 431] on span "Select product variants" at bounding box center [523, 429] width 90 height 11
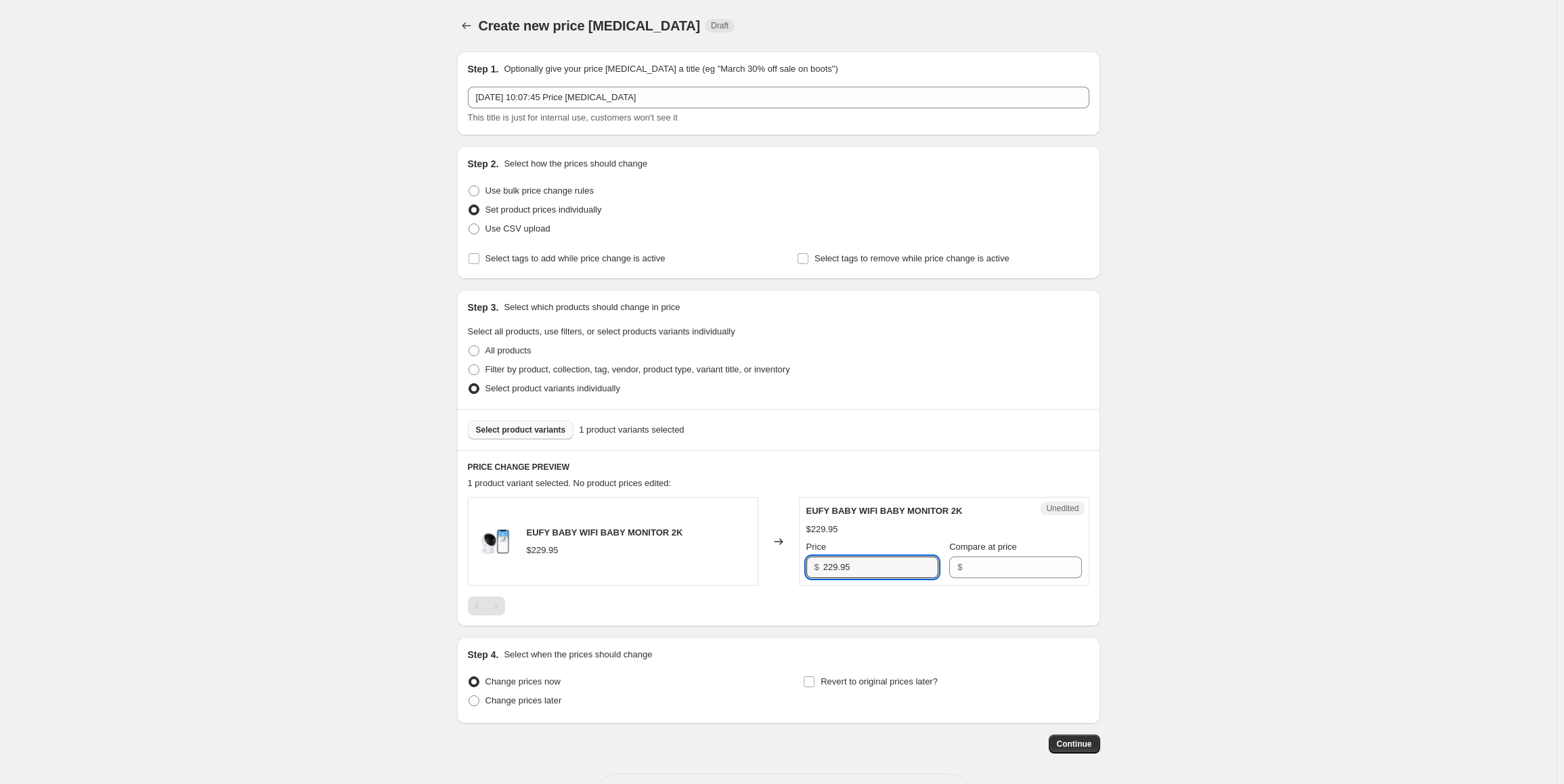
drag, startPoint x: 882, startPoint y: 566, endPoint x: 809, endPoint y: 570, distance: 73.1
click at [809, 570] on div "Unedited EUFY BABY WIFI BABY MONITOR 2K $229.95 Price $ 229.95 Compare at price…" at bounding box center [944, 541] width 291 height 89
click at [986, 569] on input "Compare at price" at bounding box center [1024, 567] width 115 height 22
paste input "229.95"
type input "229.95"
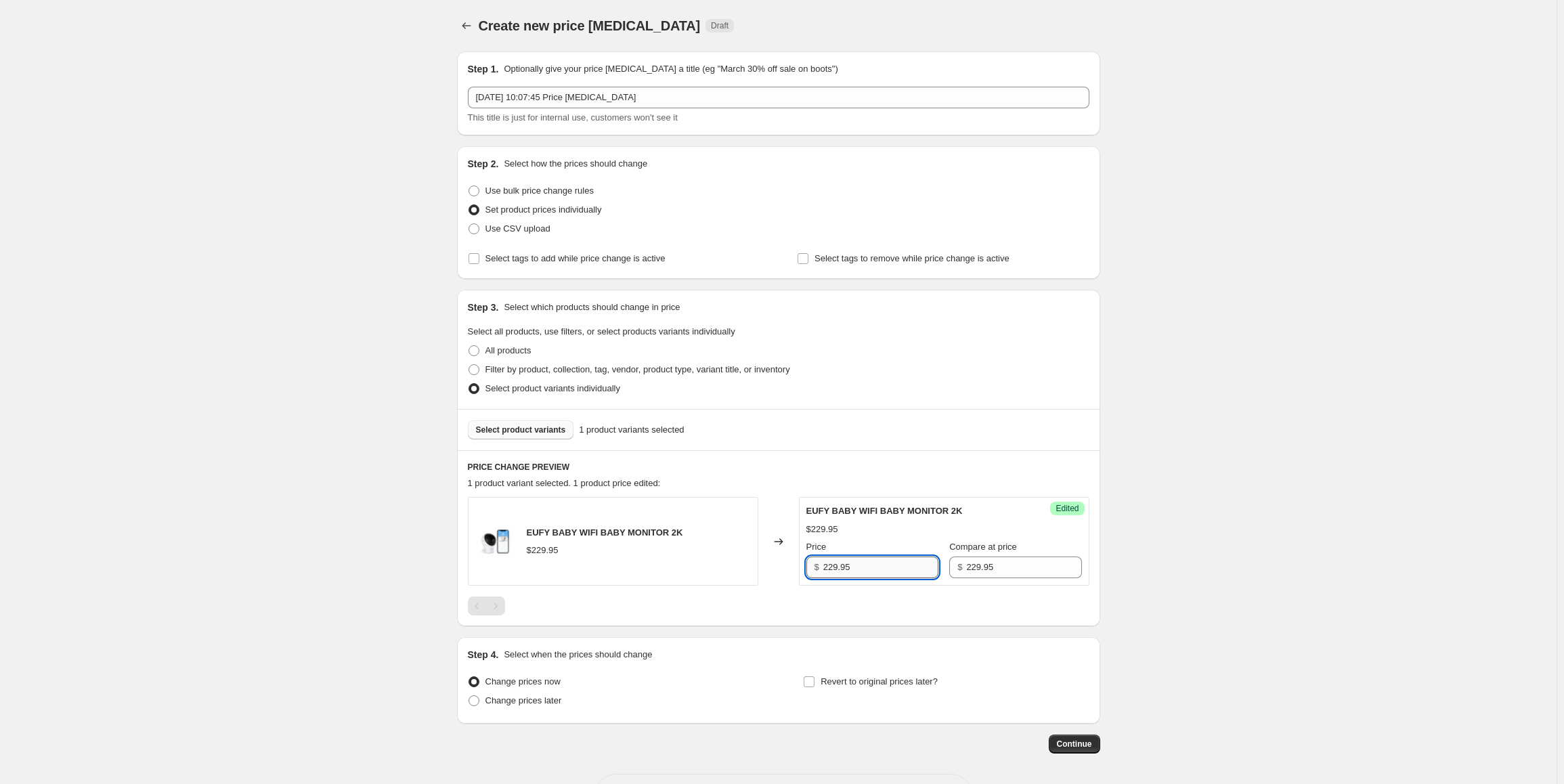
click at [875, 563] on input "229.95" at bounding box center [881, 567] width 115 height 22
type input "160.97"
click at [536, 426] on span "Select product variants" at bounding box center [521, 429] width 90 height 11
click at [888, 683] on span "Revert to original prices later?" at bounding box center [879, 681] width 117 height 10
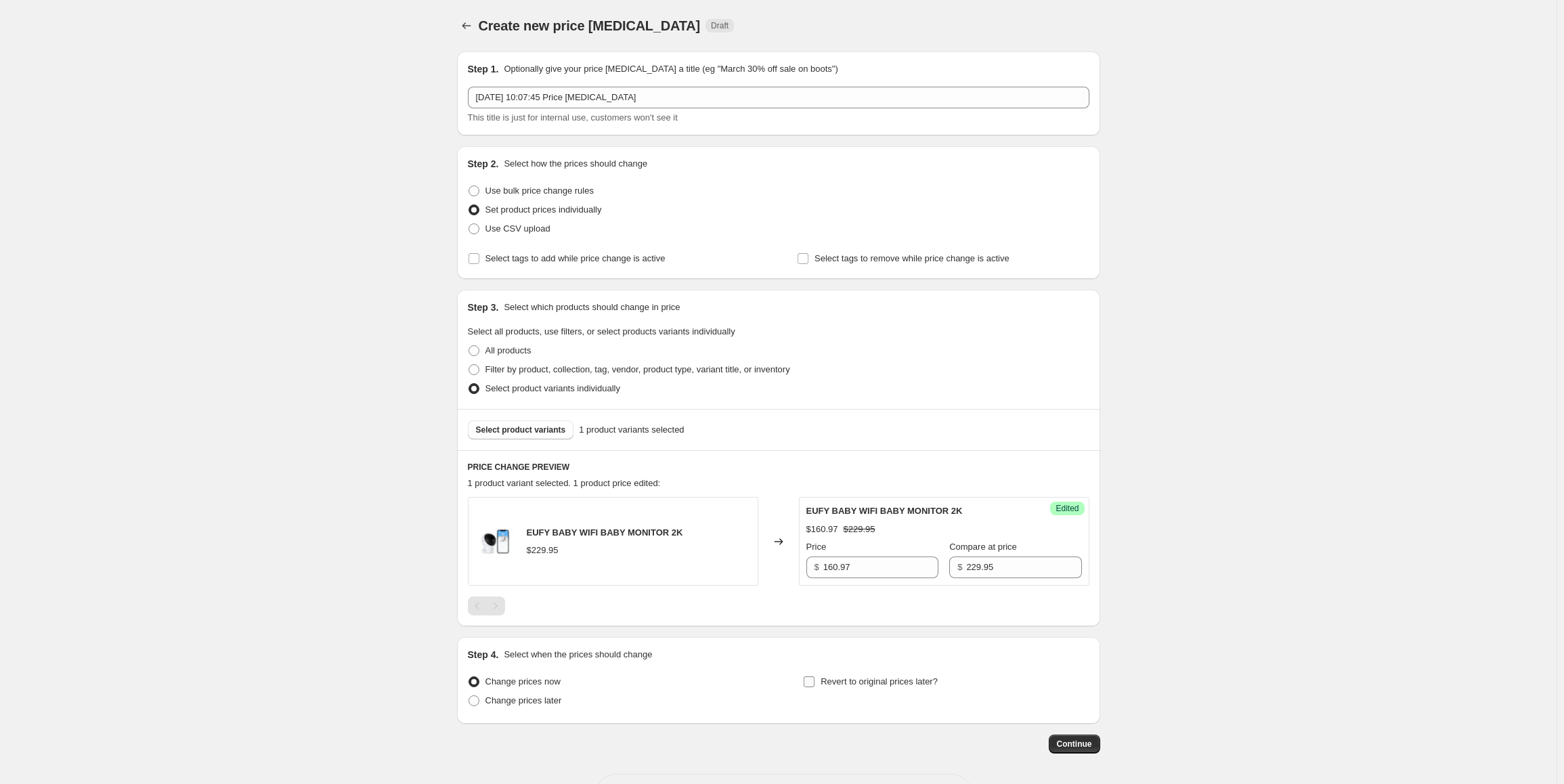
click at [814, 683] on input "Revert to original prices later?" at bounding box center [809, 681] width 11 height 11
checkbox input "true"
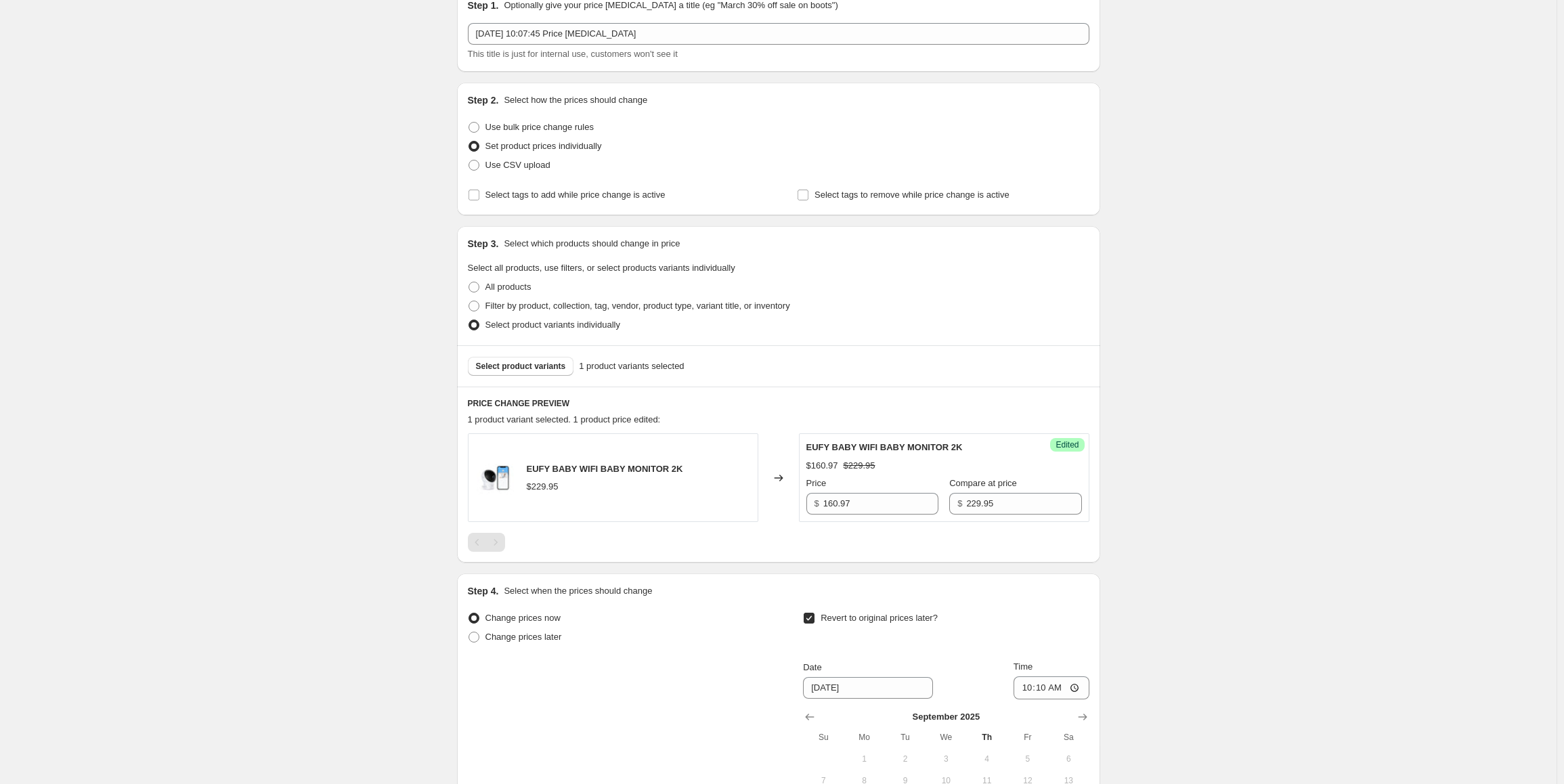
scroll to position [203, 0]
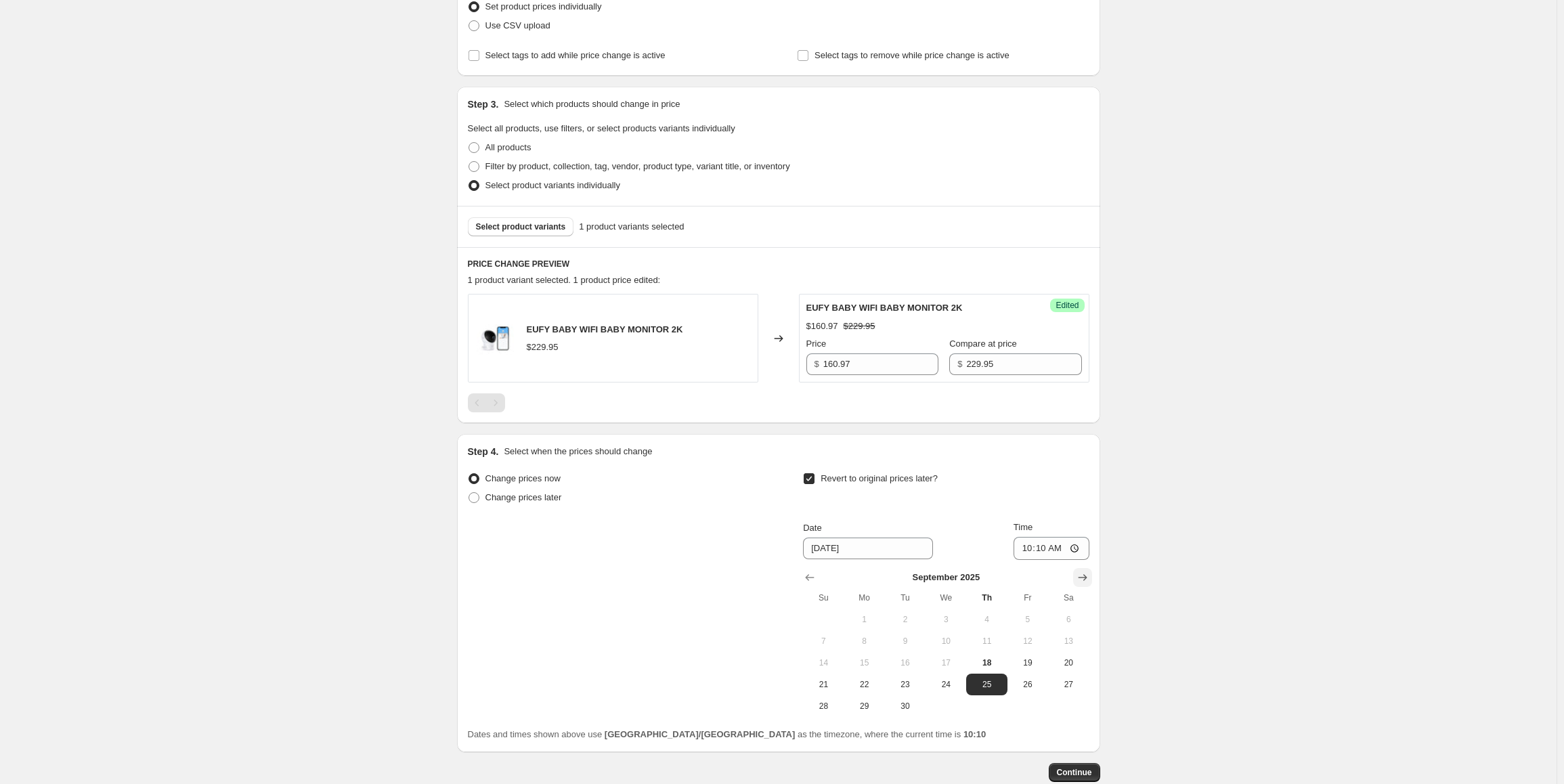
click at [1081, 578] on icon "Show next month, October 2025" at bounding box center [1082, 577] width 14 height 14
click at [939, 619] on span "1" at bounding box center [946, 619] width 29 height 11
type input "10/1/2025"
click at [1029, 547] on input "10:10" at bounding box center [1052, 549] width 76 height 23
type input "23:59"
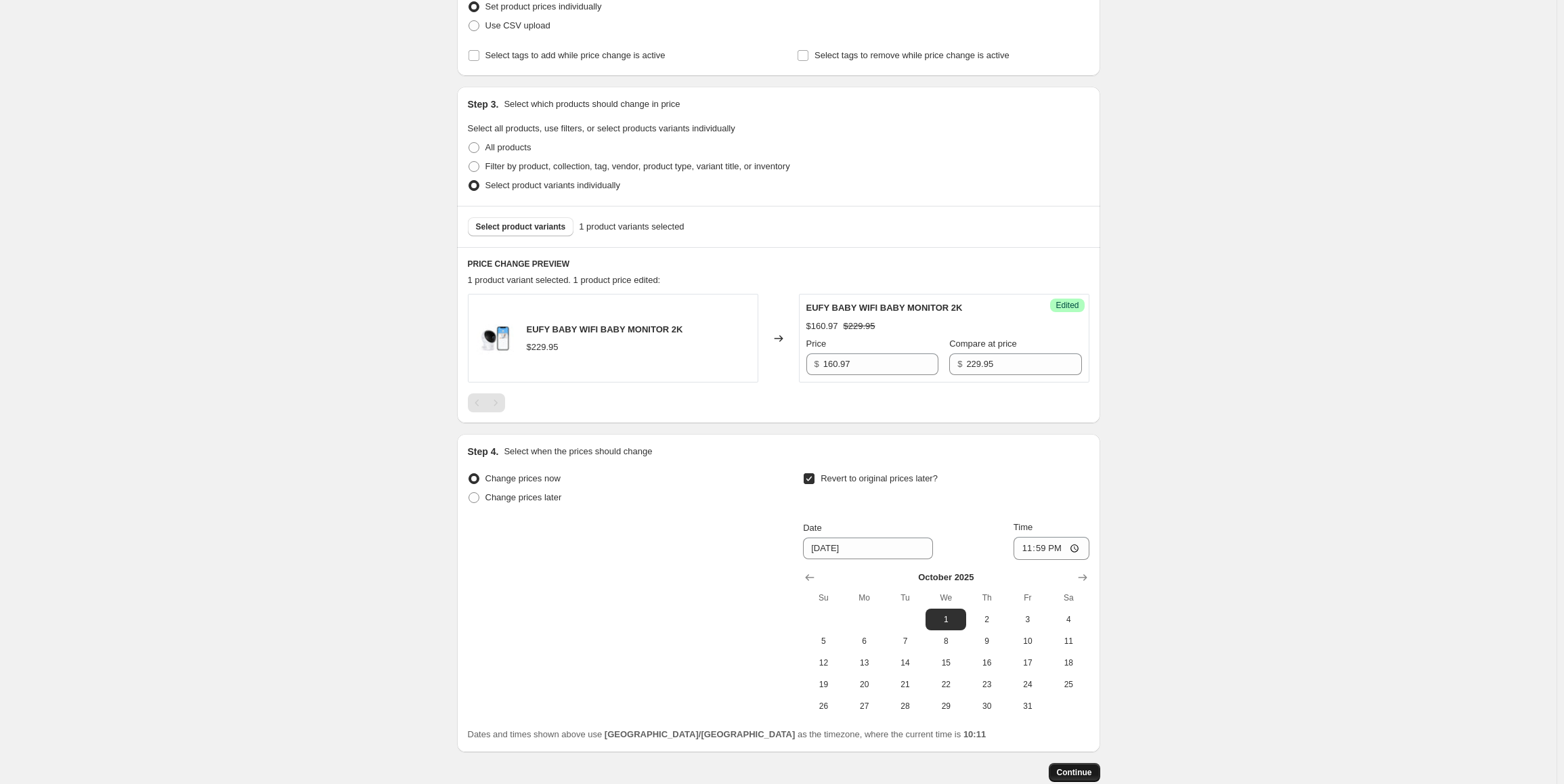
click at [1080, 771] on span "Continue" at bounding box center [1074, 772] width 35 height 11
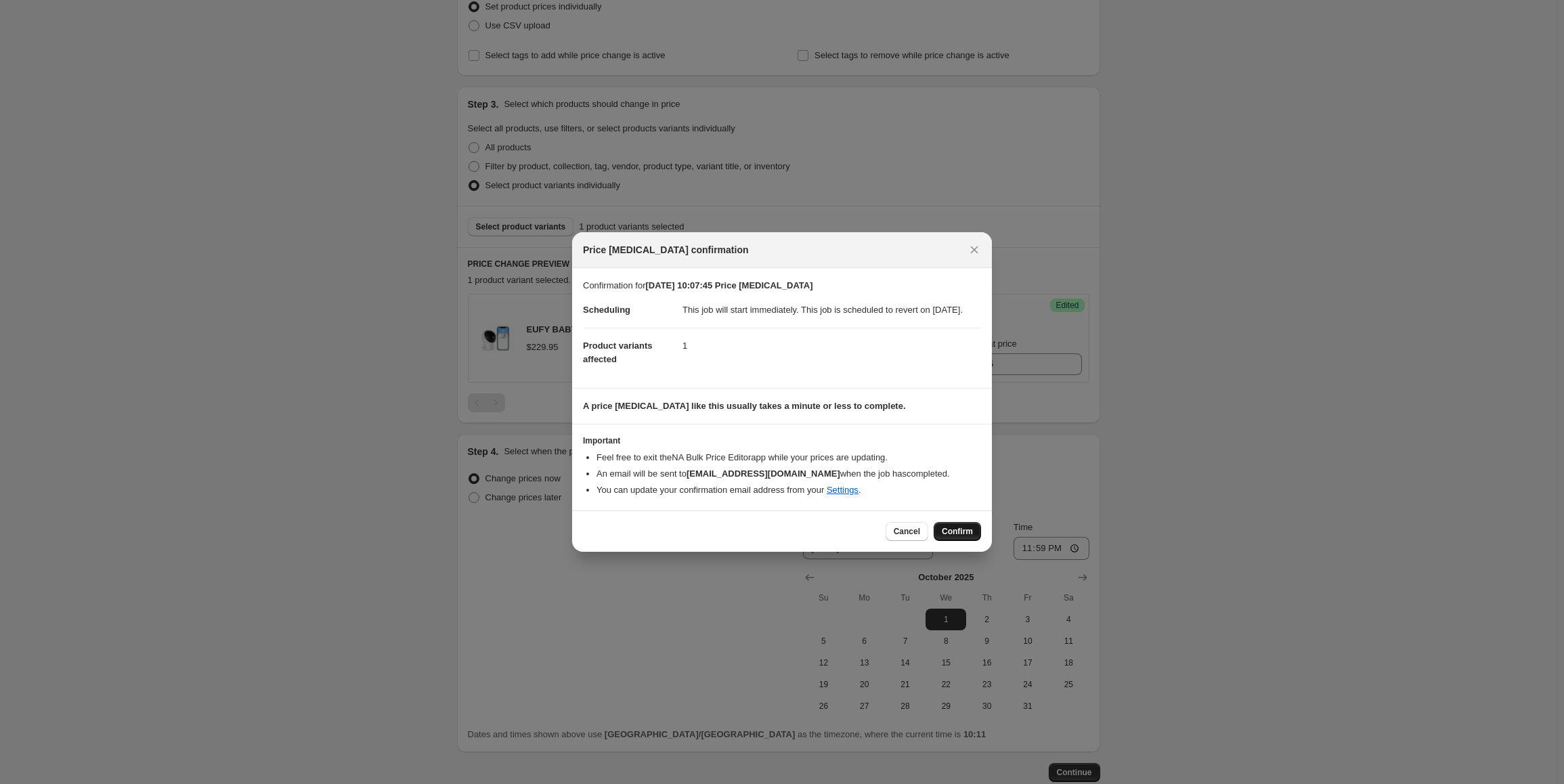
click at [972, 534] on span "Confirm" at bounding box center [957, 531] width 31 height 11
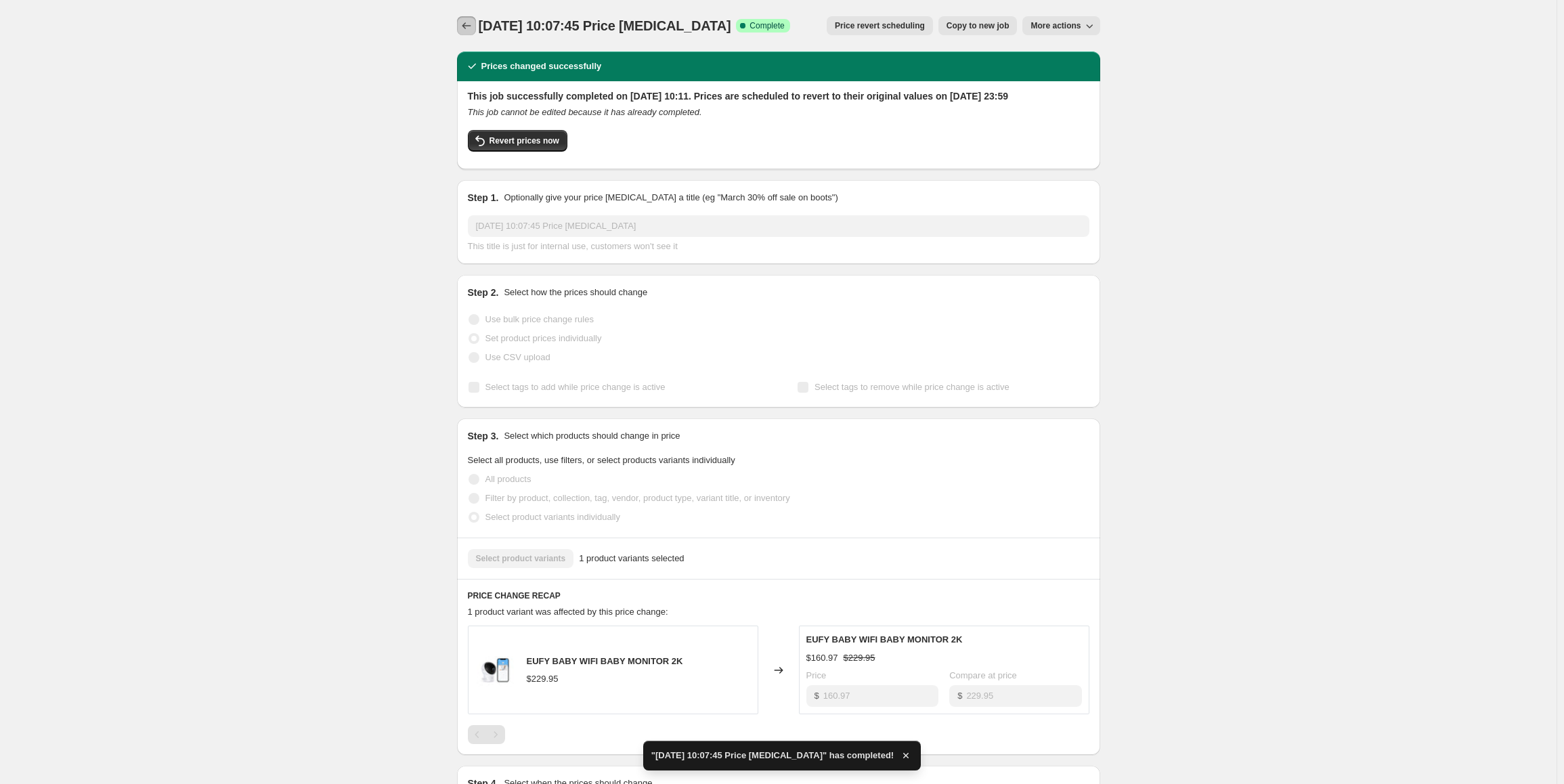
click at [473, 27] on icon "Price change jobs" at bounding box center [466, 25] width 14 height 14
